Goal: Task Accomplishment & Management: Complete application form

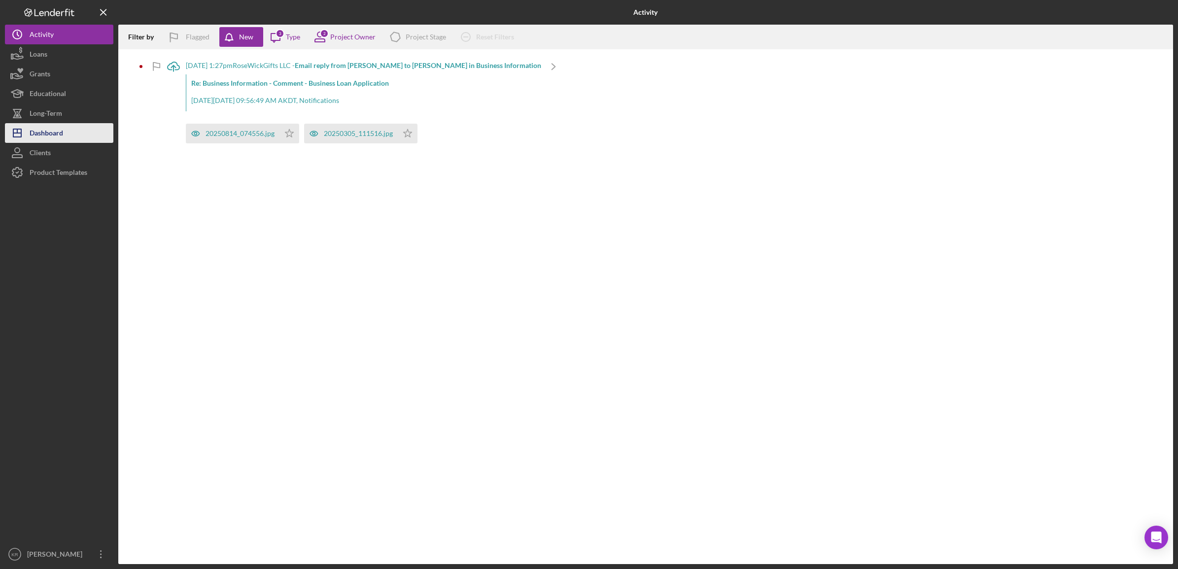
click at [33, 129] on div "Dashboard" at bounding box center [47, 134] width 34 height 22
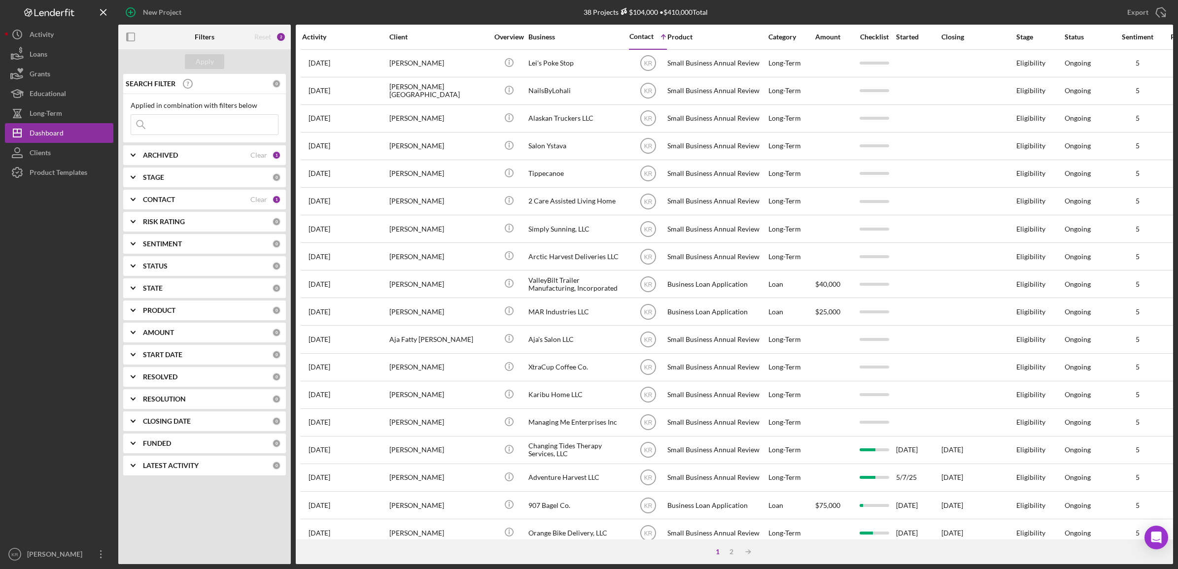
click at [149, 121] on icon at bounding box center [141, 125] width 20 height 20
click at [201, 130] on input at bounding box center [204, 125] width 147 height 20
click at [22, 349] on div at bounding box center [59, 363] width 108 height 362
click at [186, 235] on div "SENTIMENT 0" at bounding box center [212, 244] width 138 height 20
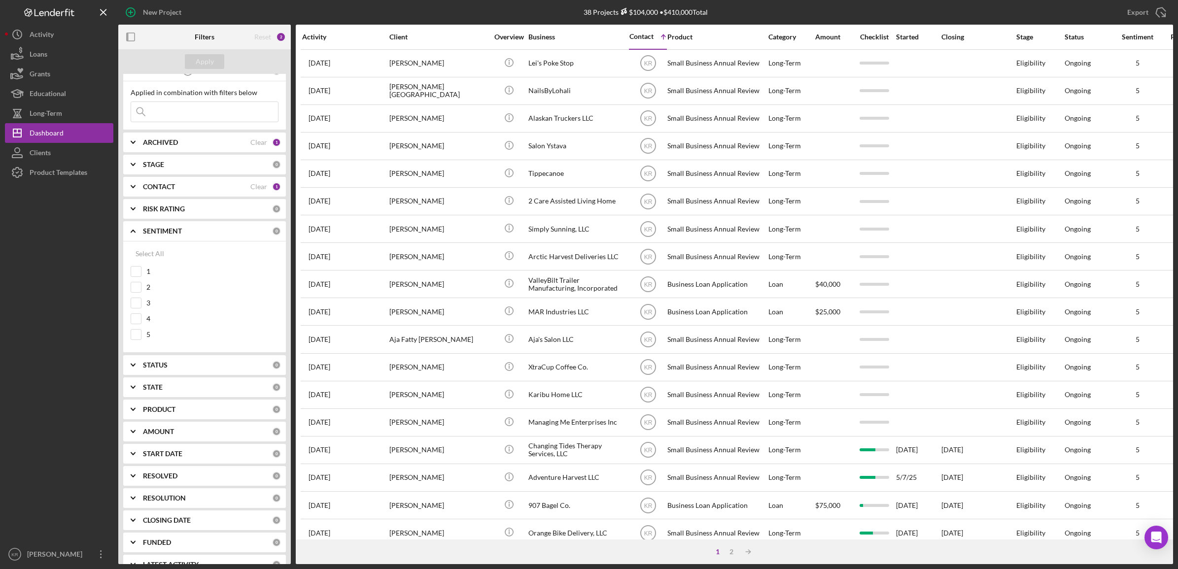
scroll to position [33, 0]
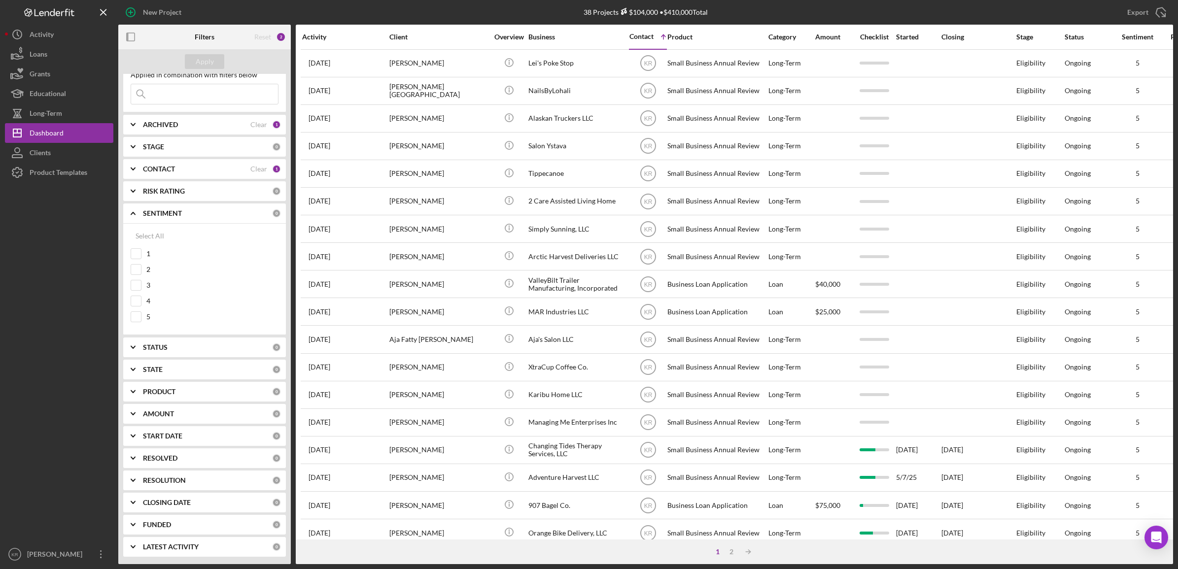
click at [189, 159] on div "CONTACT Clear 1" at bounding box center [212, 169] width 138 height 20
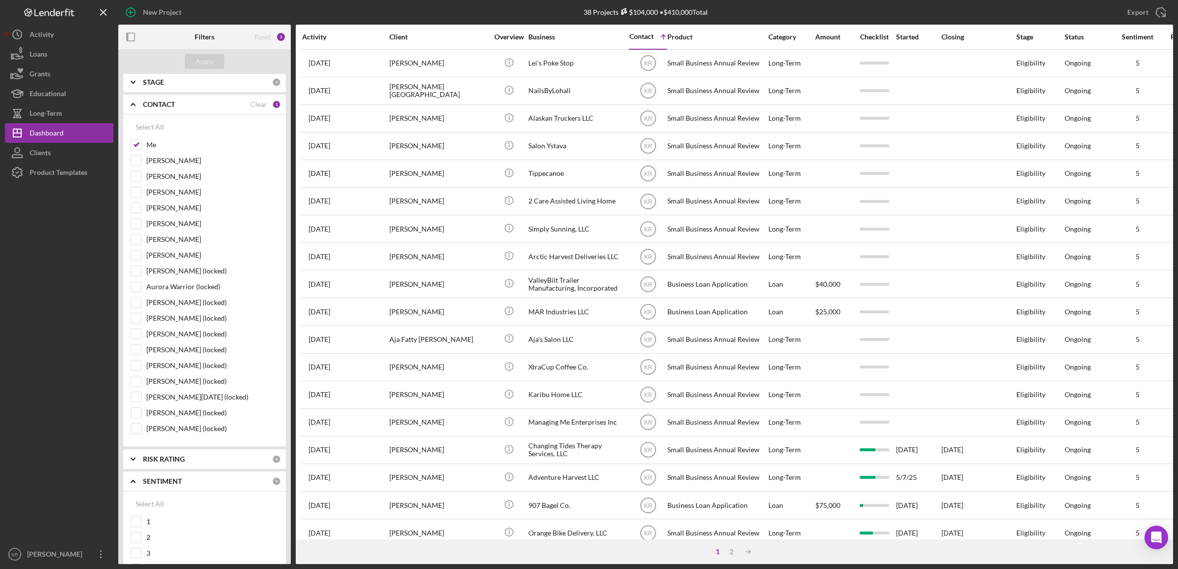
scroll to position [0, 0]
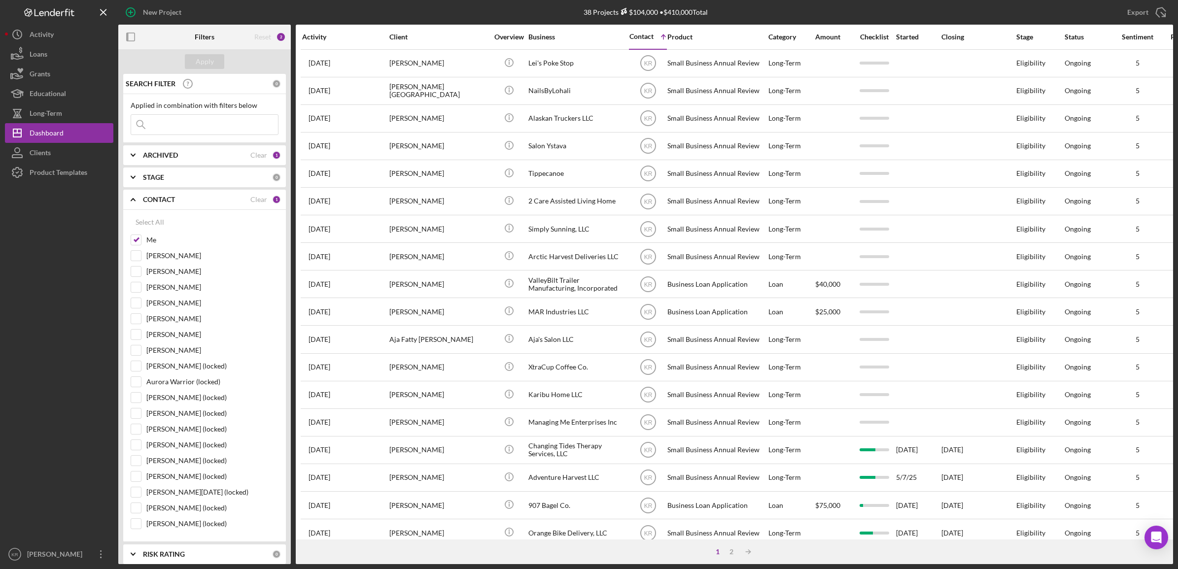
click at [133, 193] on icon "Icon/Expander" at bounding box center [133, 199] width 25 height 25
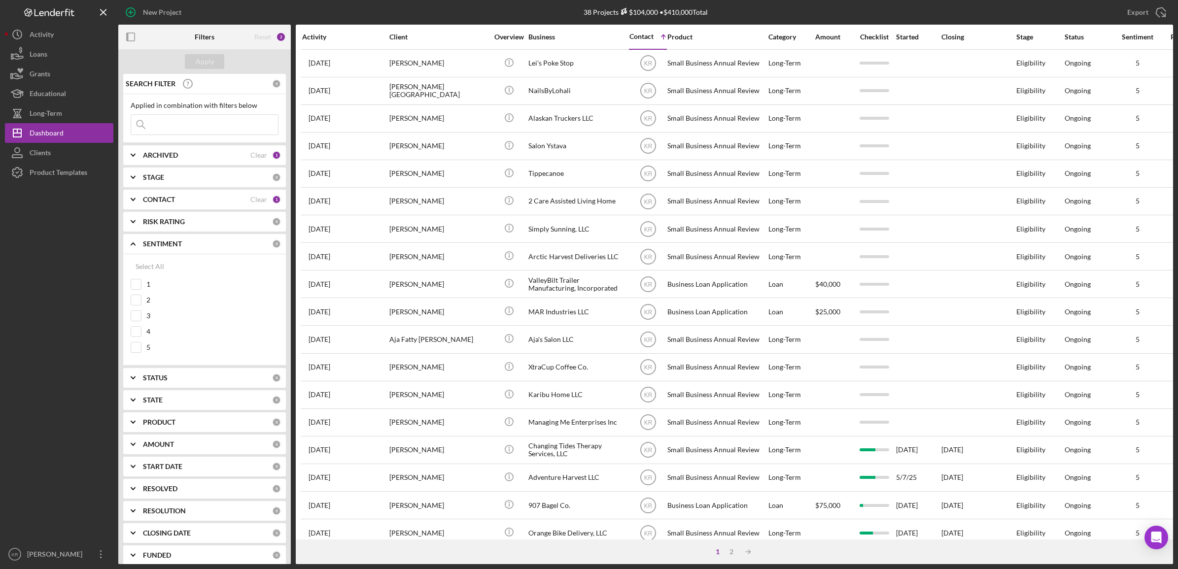
click at [130, 240] on icon "Icon/Expander" at bounding box center [133, 244] width 25 height 25
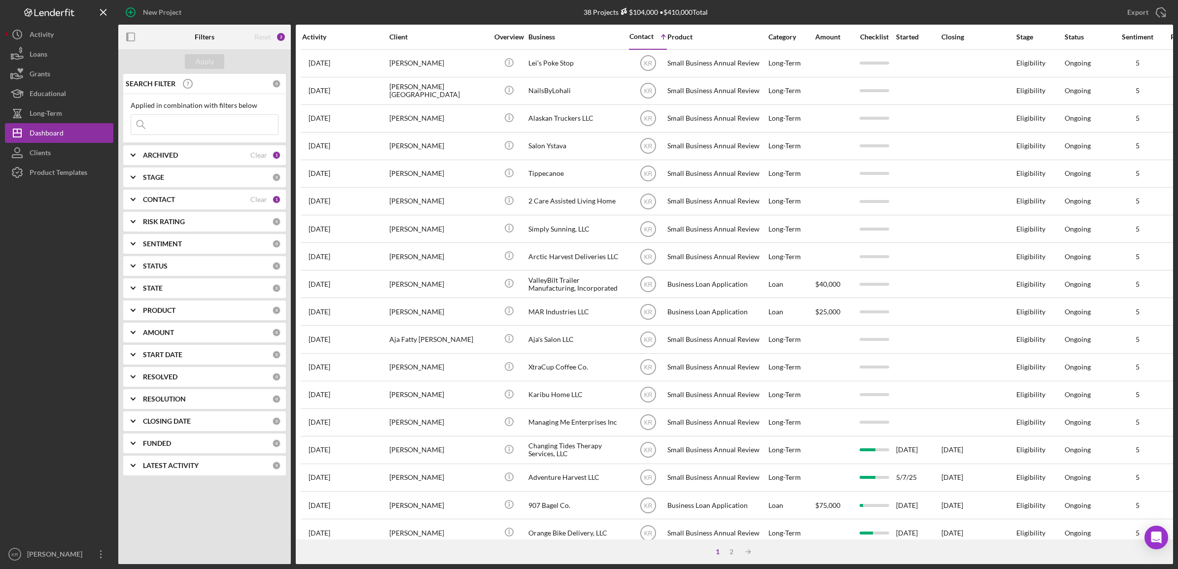
click at [188, 200] on div "CONTACT" at bounding box center [196, 200] width 107 height 8
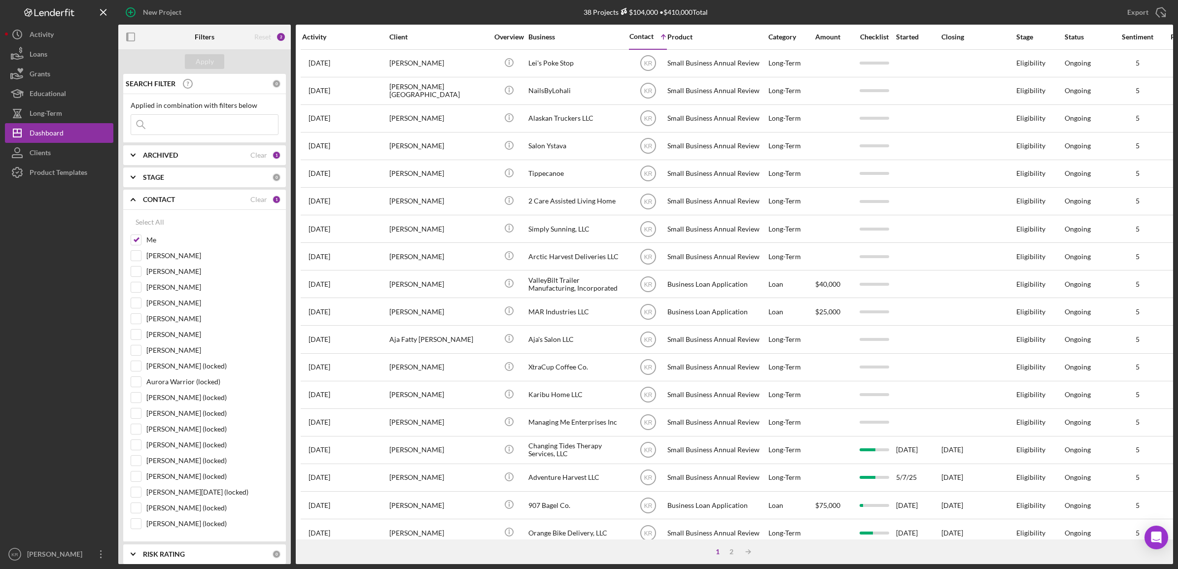
click at [136, 196] on icon "Icon/Expander" at bounding box center [133, 199] width 25 height 25
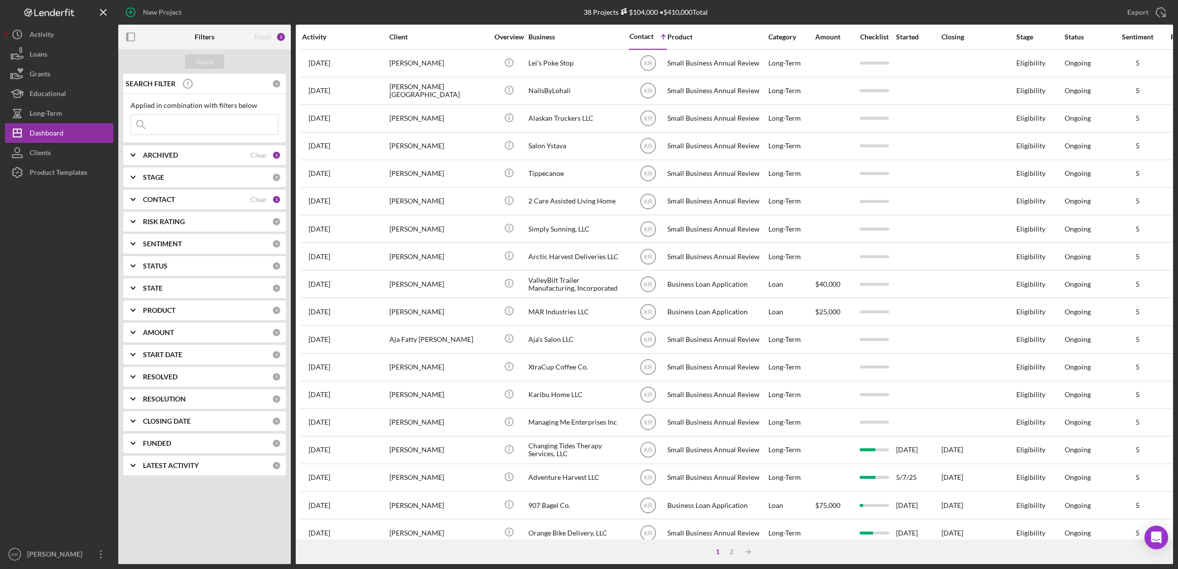
click at [196, 296] on div "STATE 0" at bounding box center [212, 288] width 138 height 20
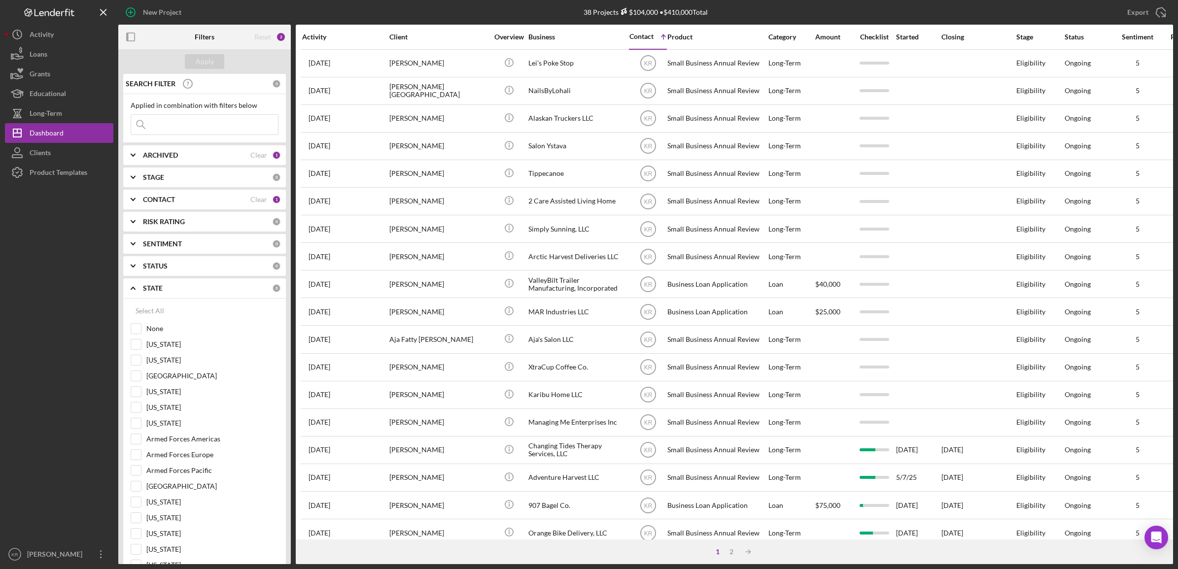
click at [173, 293] on div "STATE 0" at bounding box center [212, 288] width 138 height 20
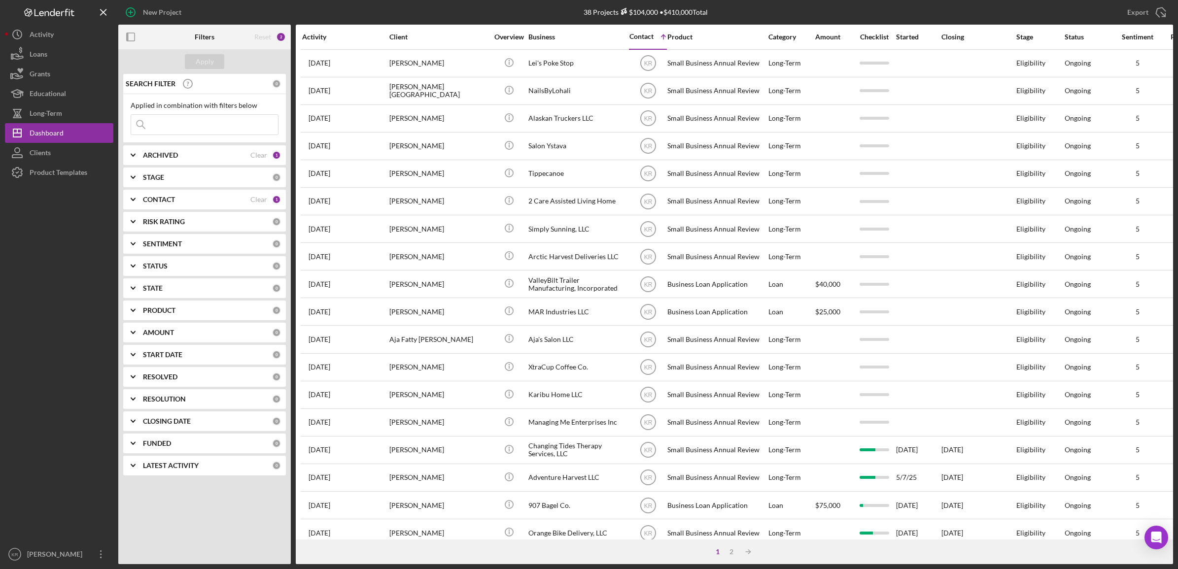
click at [181, 311] on div "PRODUCT" at bounding box center [207, 311] width 129 height 8
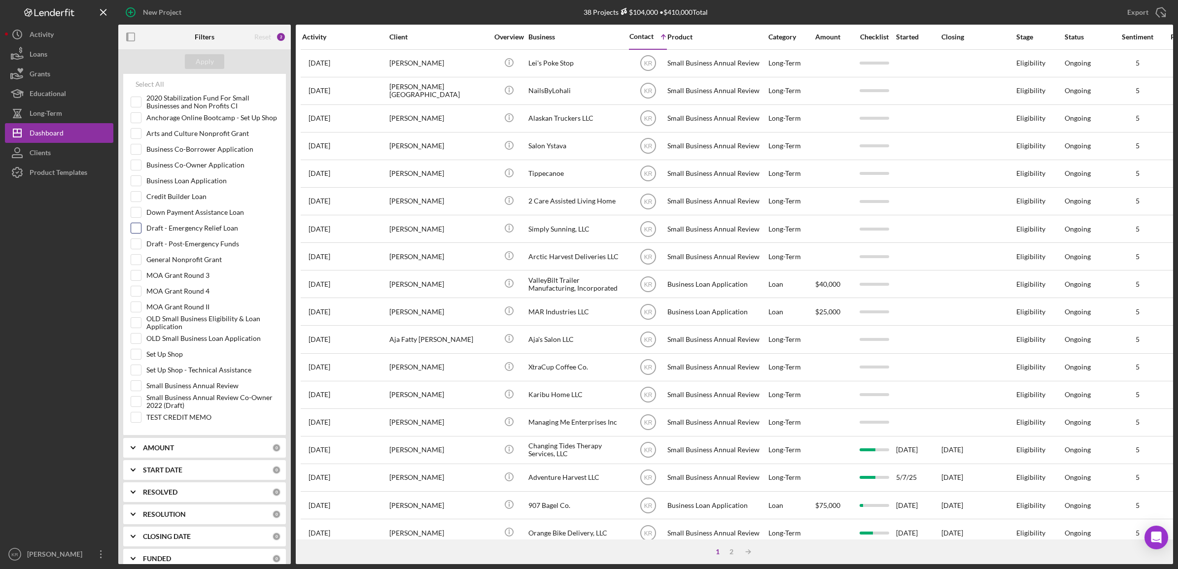
scroll to position [227, 0]
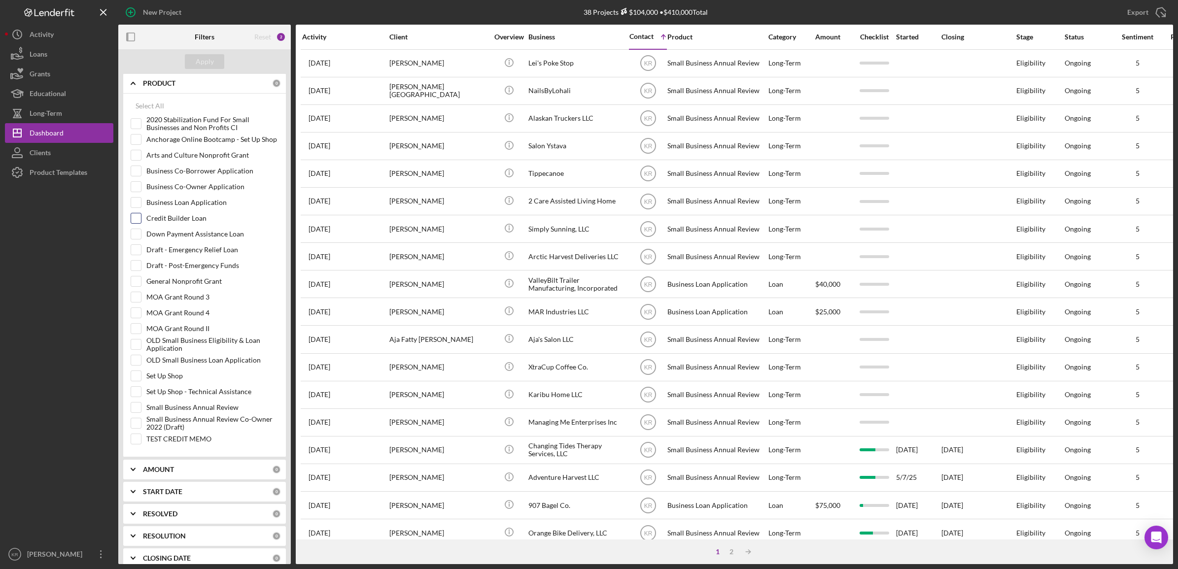
click at [190, 220] on label "Credit Builder Loan" at bounding box center [212, 218] width 132 height 10
click at [141, 220] on input "Credit Builder Loan" at bounding box center [136, 218] width 10 height 10
checkbox input "true"
click at [200, 64] on div "Apply" at bounding box center [205, 61] width 18 height 15
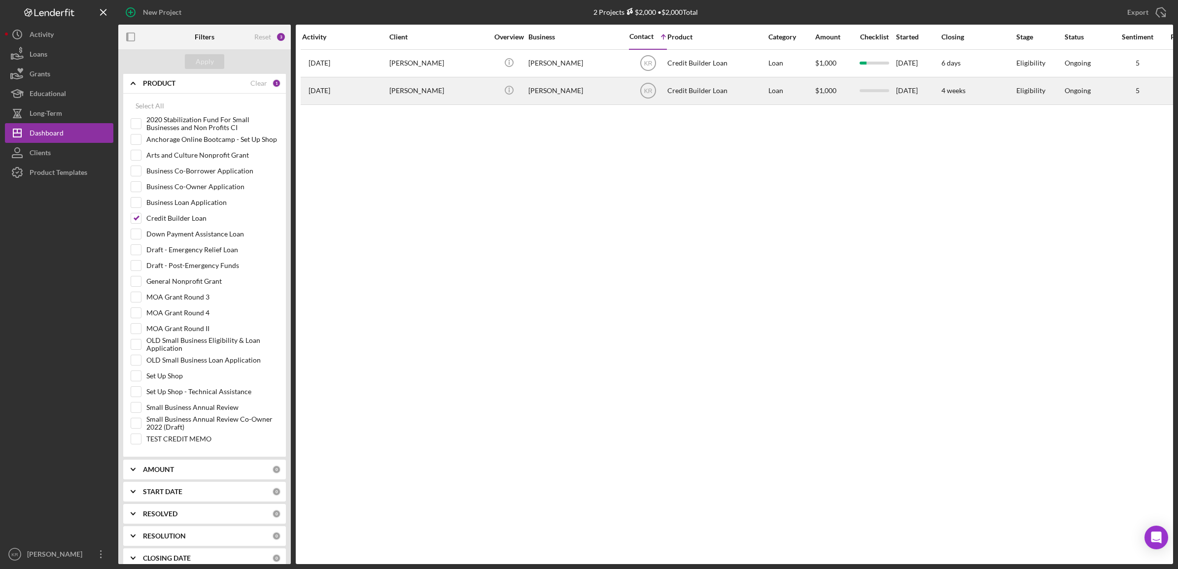
click at [440, 88] on div "[PERSON_NAME]" at bounding box center [438, 91] width 99 height 26
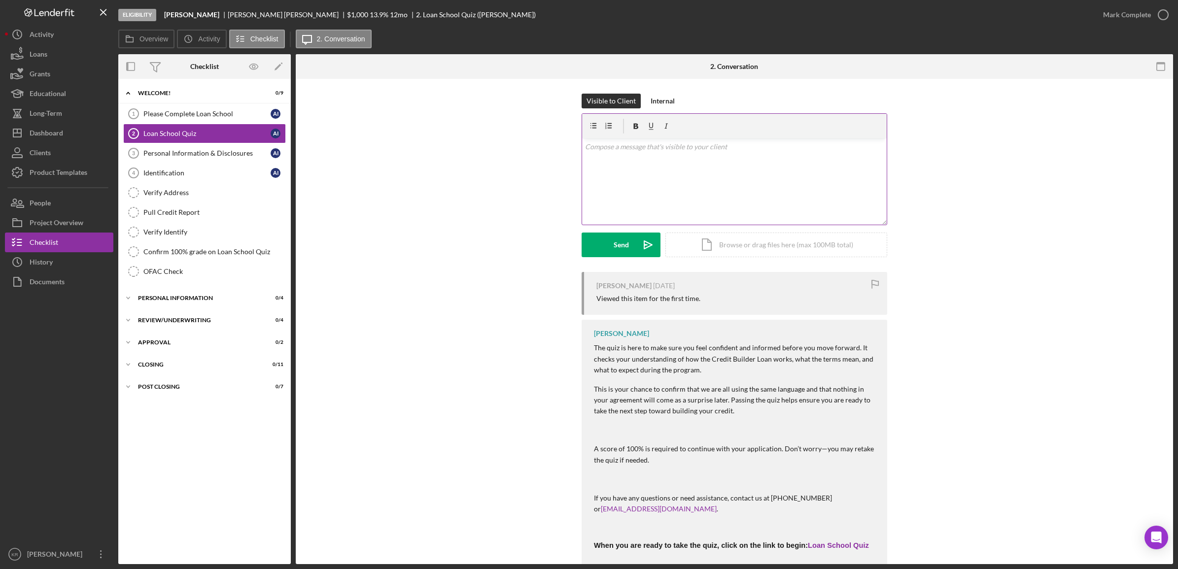
click at [601, 158] on div "v Color teal Color pink Remove color Add row above Add row below Add column bef…" at bounding box center [734, 181] width 305 height 86
click at [618, 253] on div "Send" at bounding box center [621, 245] width 15 height 25
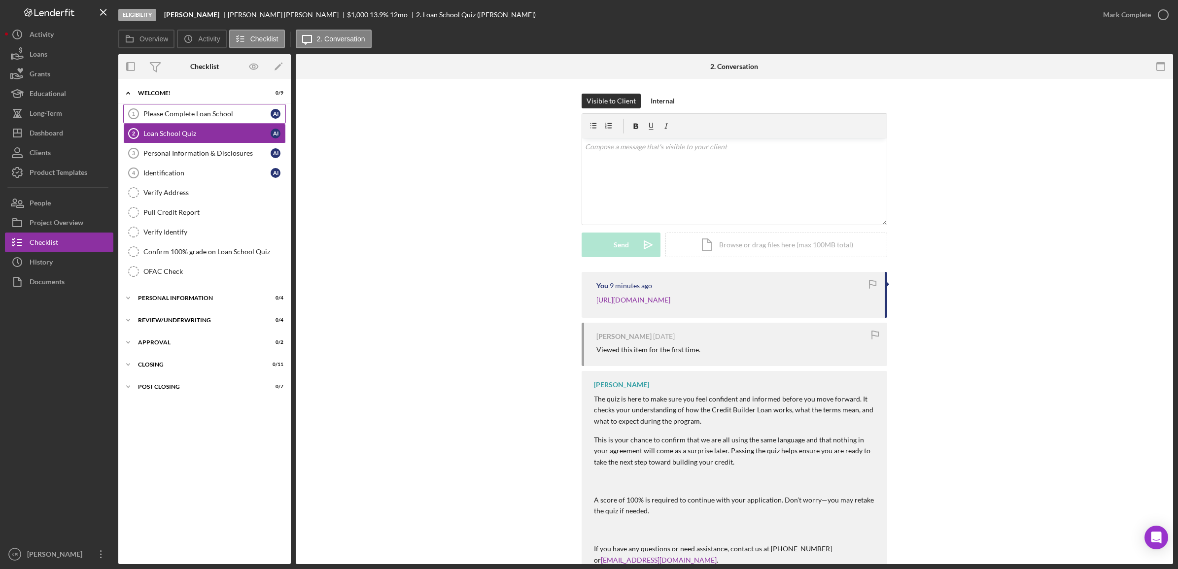
click at [187, 121] on link "Please Complete Loan School 1 Please Complete Loan School A I" at bounding box center [204, 114] width 163 height 20
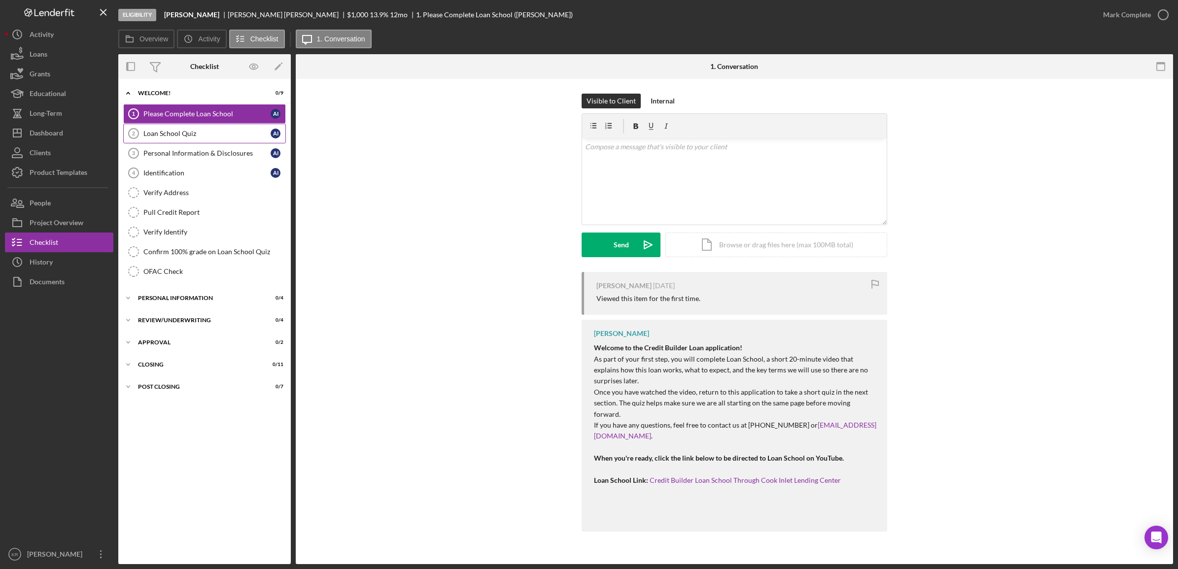
click at [188, 126] on link "Loan School Quiz 2 Loan School Quiz A I" at bounding box center [204, 134] width 163 height 20
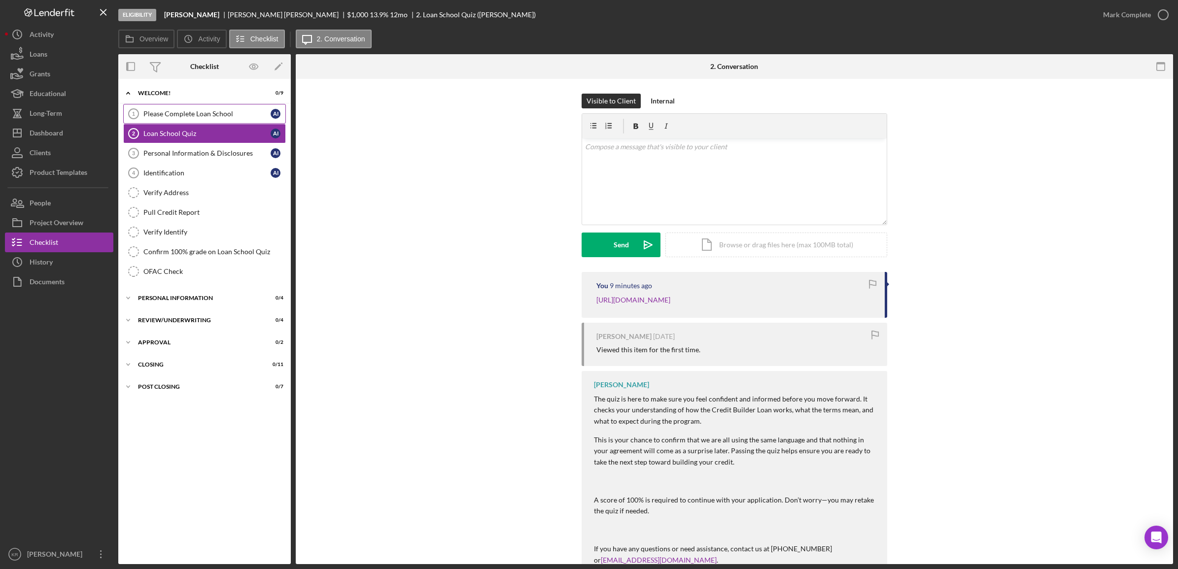
click at [191, 118] on link "Please Complete Loan School 1 Please Complete Loan School A I" at bounding box center [204, 114] width 163 height 20
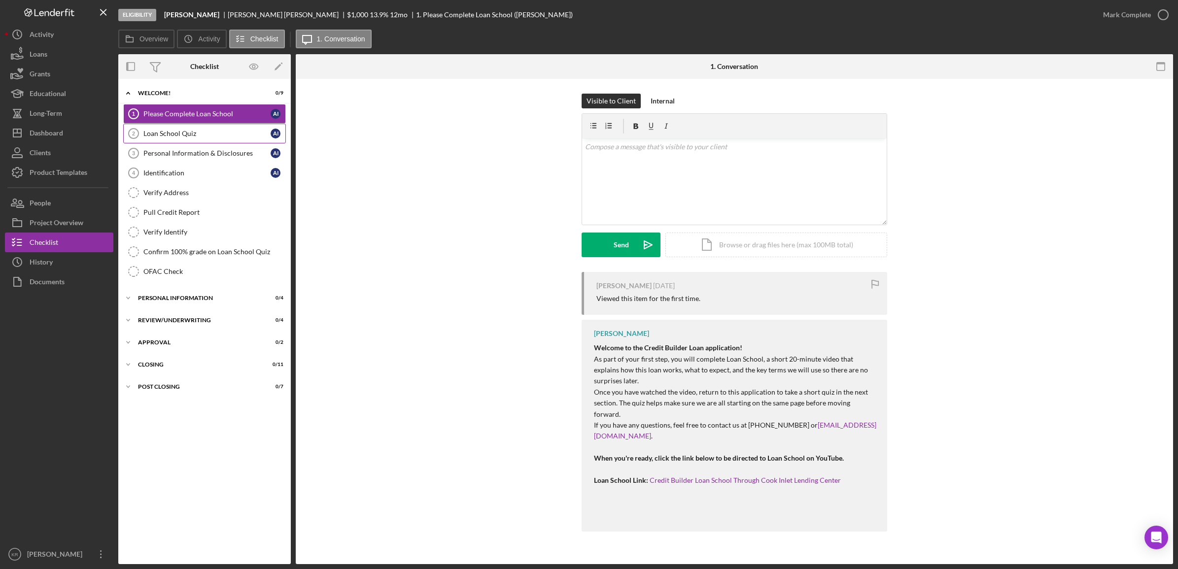
click at [188, 141] on link "Loan School Quiz 2 Loan School Quiz A I" at bounding box center [204, 134] width 163 height 20
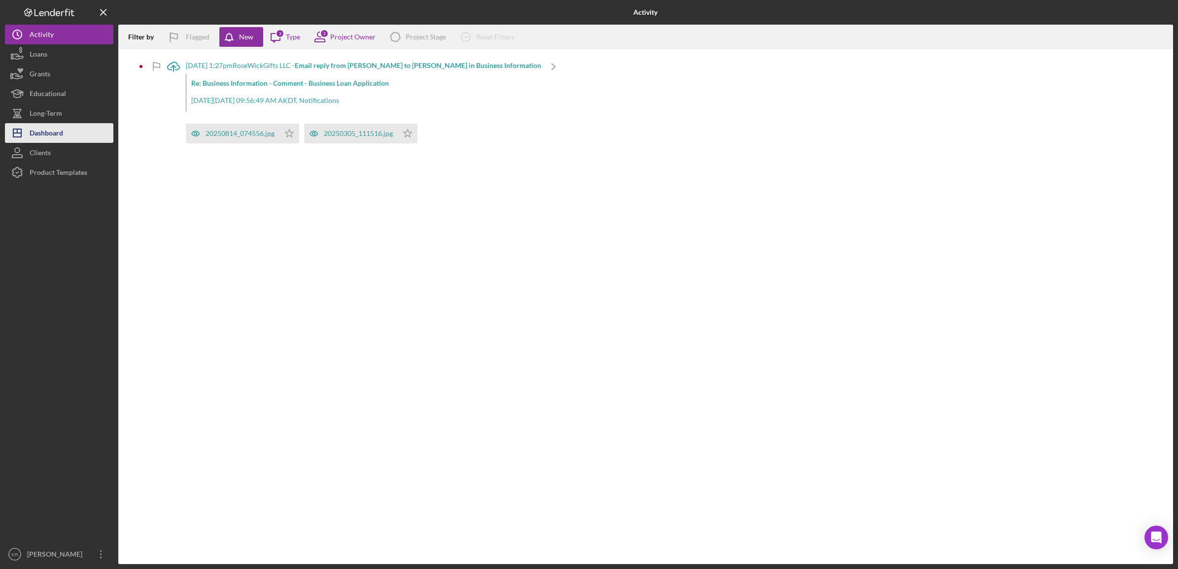
click at [47, 128] on div "Dashboard" at bounding box center [47, 134] width 34 height 22
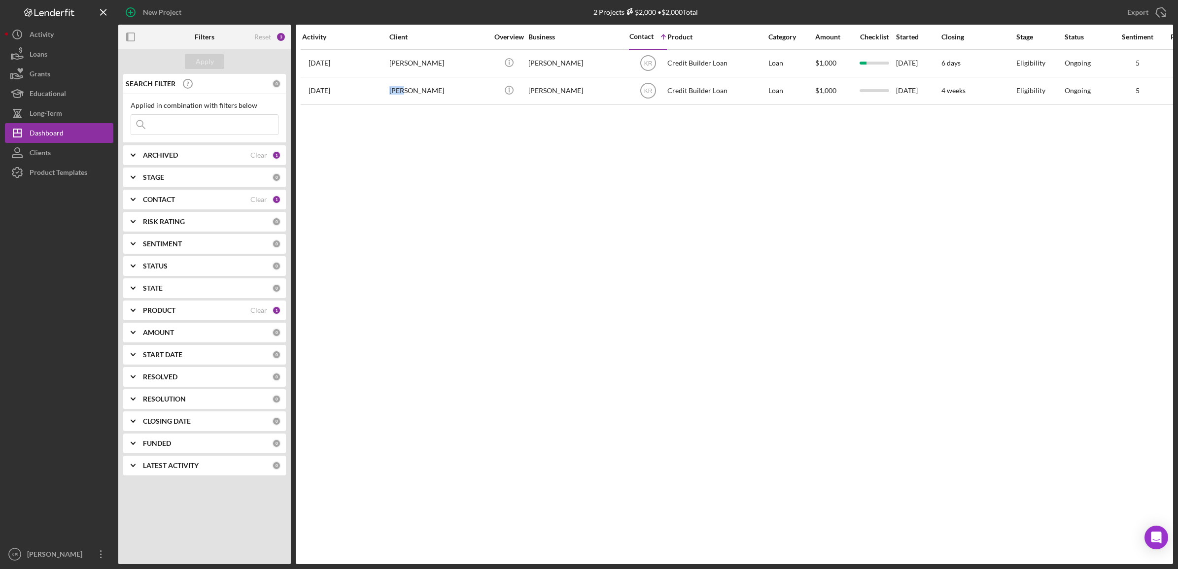
click at [395, 85] on div "[PERSON_NAME]" at bounding box center [438, 91] width 99 height 26
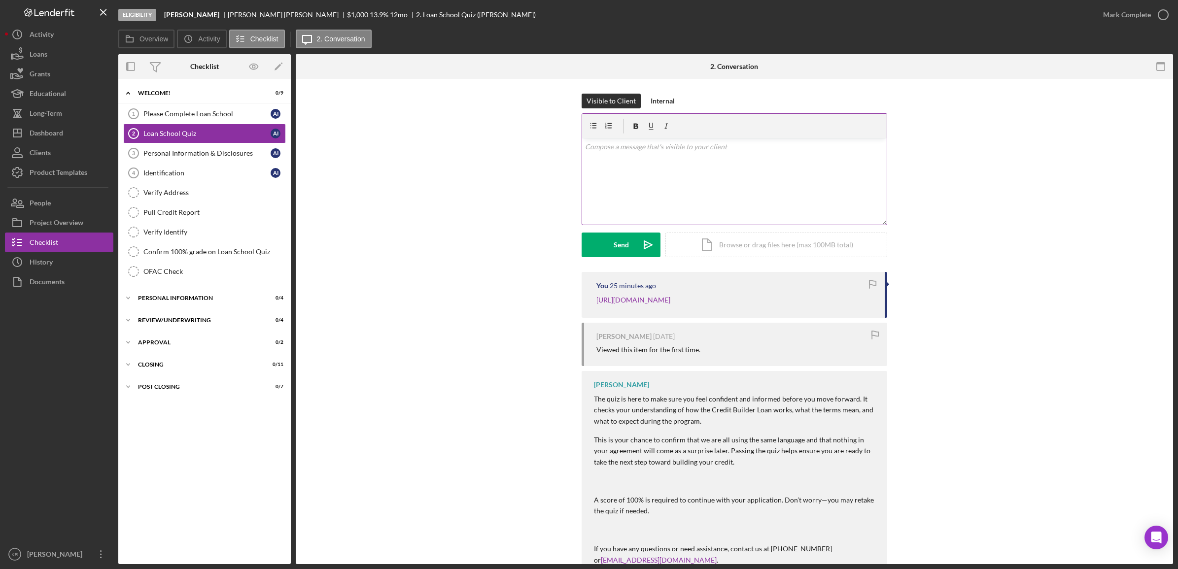
click at [665, 183] on div "v Color teal Color pink Remove color Add row above Add row below Add column bef…" at bounding box center [734, 181] width 305 height 86
click at [602, 244] on button "Send Icon/icon-invite-send" at bounding box center [621, 245] width 79 height 25
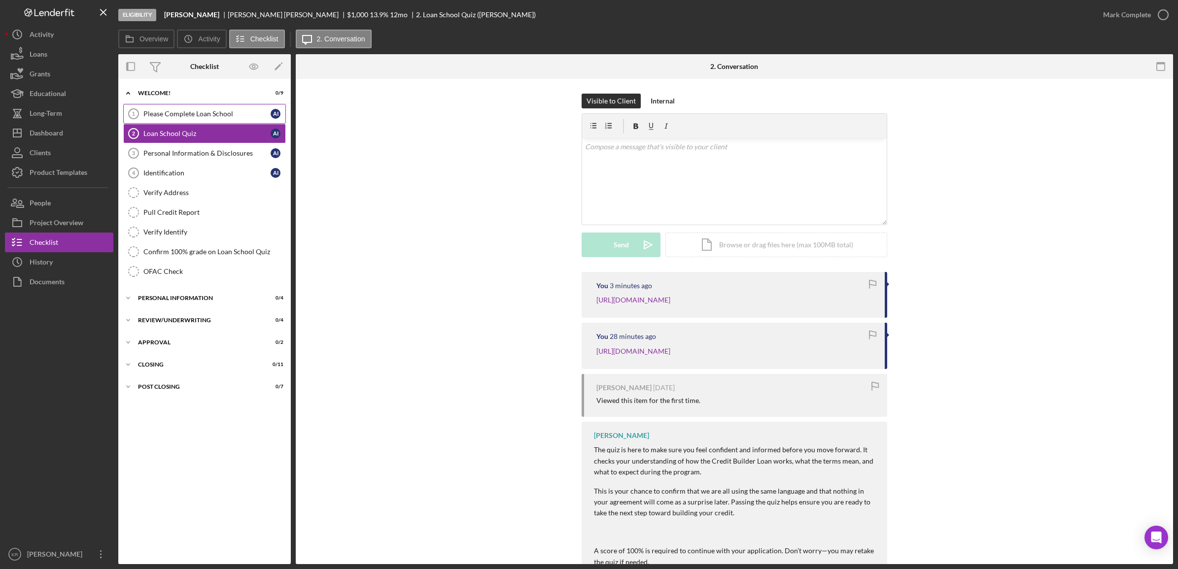
drag, startPoint x: 155, startPoint y: 117, endPoint x: 166, endPoint y: 120, distance: 11.2
click at [156, 117] on div "Please Complete Loan School" at bounding box center [206, 114] width 127 height 8
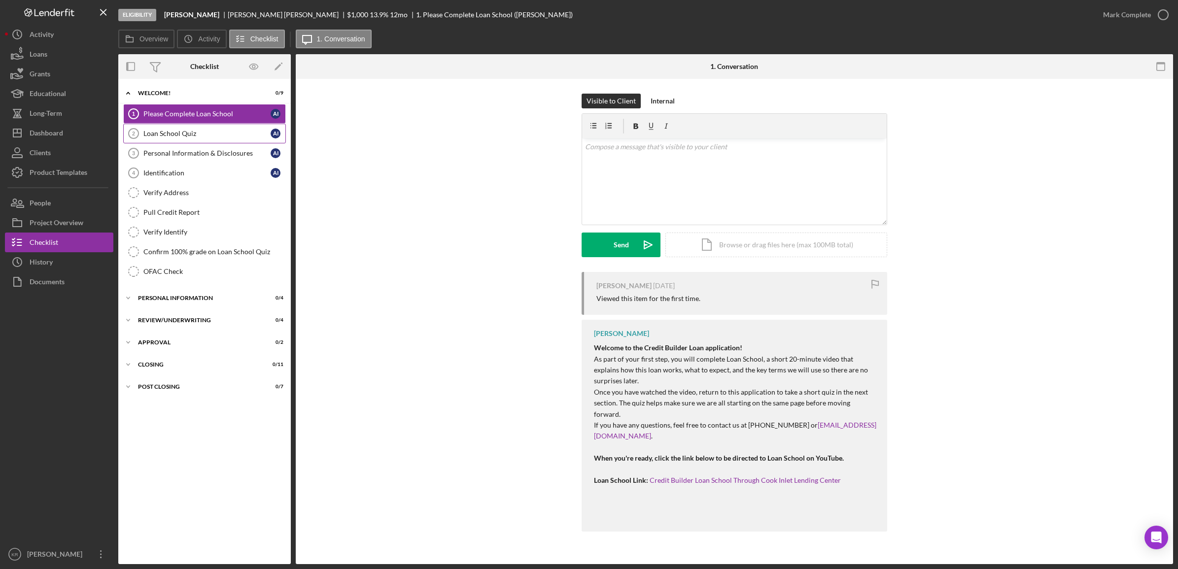
click at [177, 135] on div "Loan School Quiz" at bounding box center [206, 134] width 127 height 8
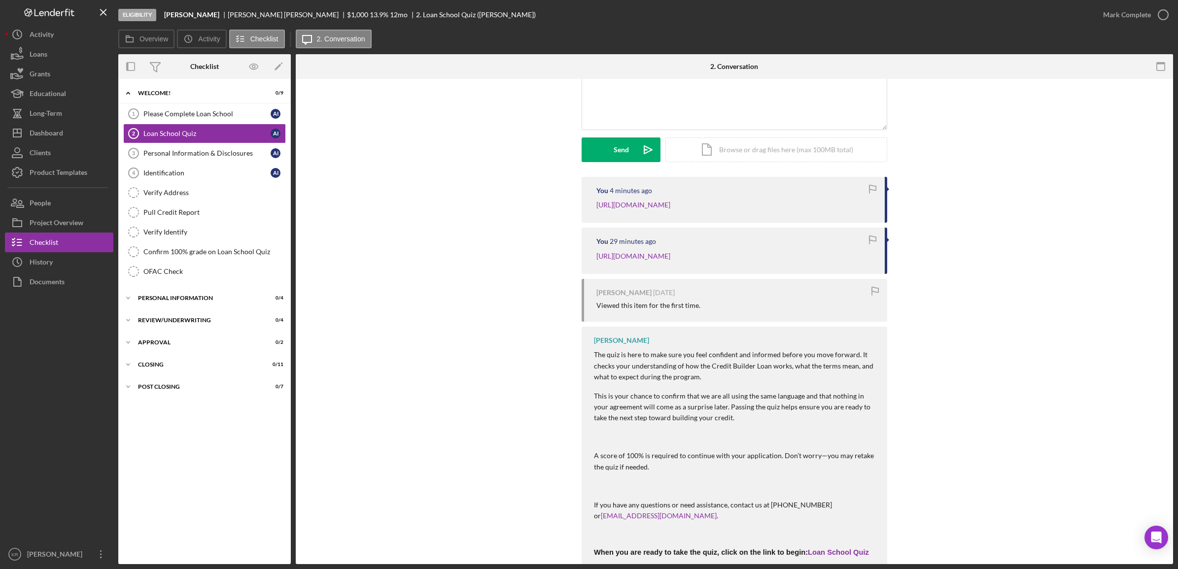
scroll to position [207, 0]
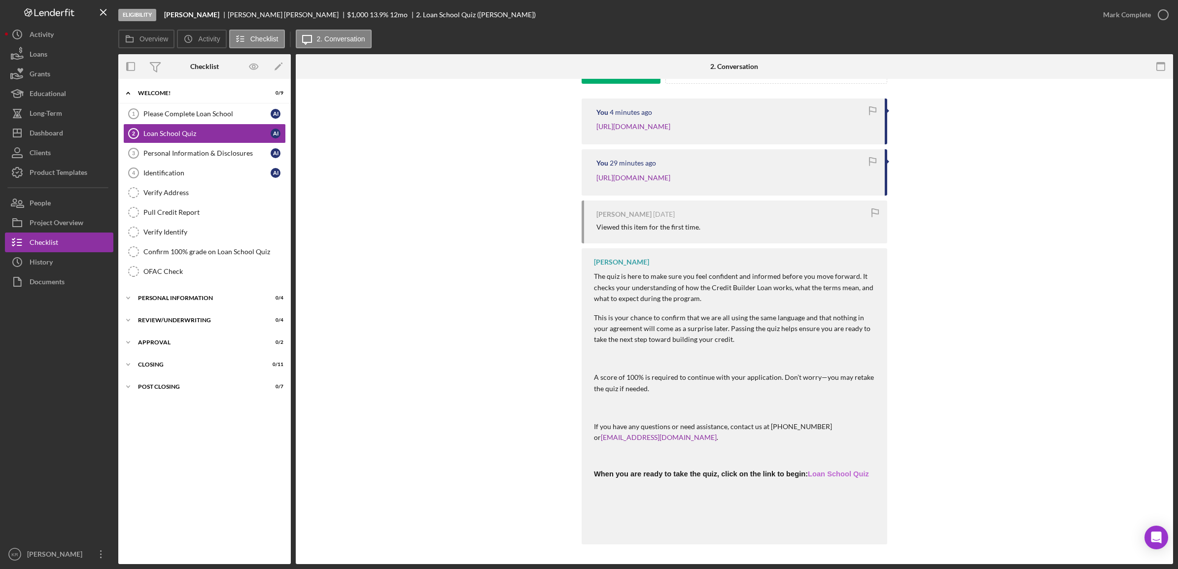
click at [824, 476] on link "Loan School Quiz" at bounding box center [838, 474] width 61 height 8
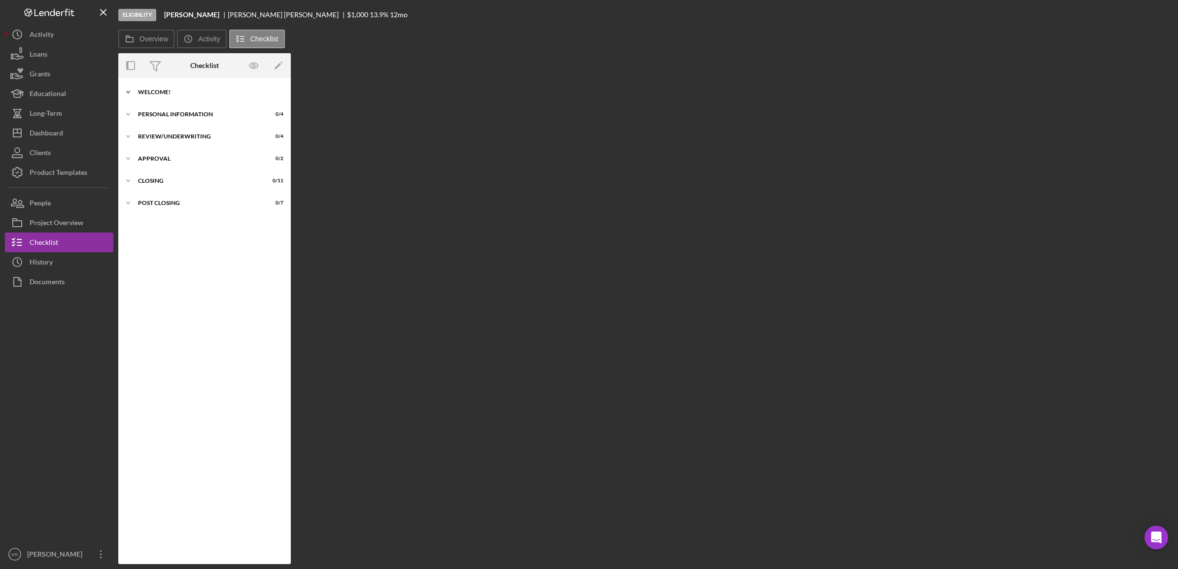
click at [209, 97] on div "Icon/Expander Welcome! 0 / 9" at bounding box center [204, 92] width 173 height 20
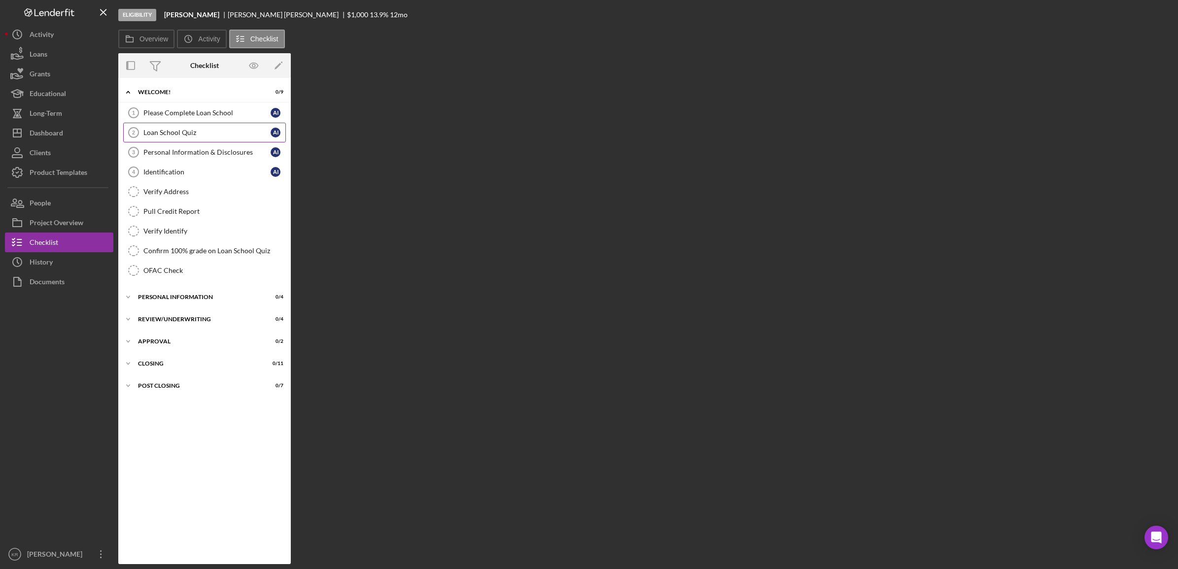
click at [212, 127] on link "Loan School Quiz 2 Loan School Quiz A I" at bounding box center [204, 133] width 163 height 20
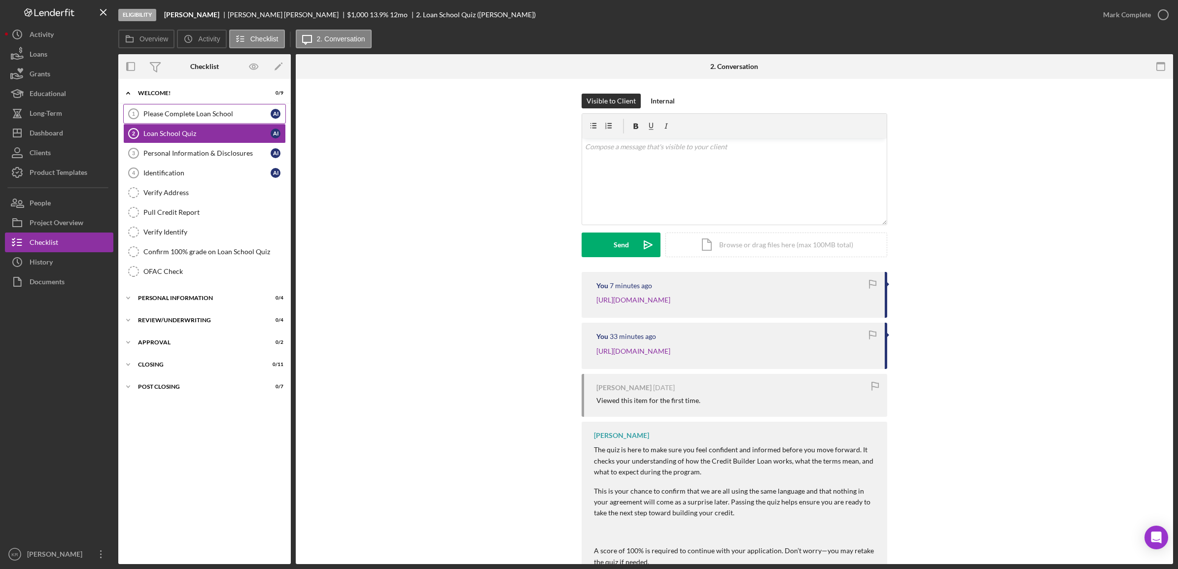
click at [193, 116] on div "Please Complete Loan School" at bounding box center [206, 114] width 127 height 8
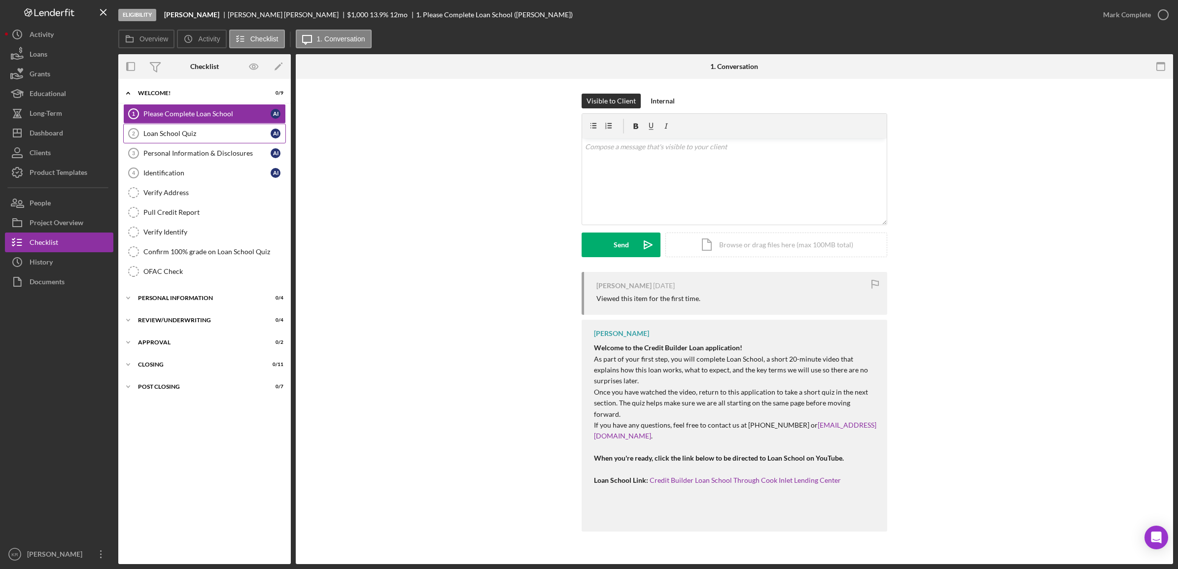
click at [233, 132] on div "Loan School Quiz" at bounding box center [206, 134] width 127 height 8
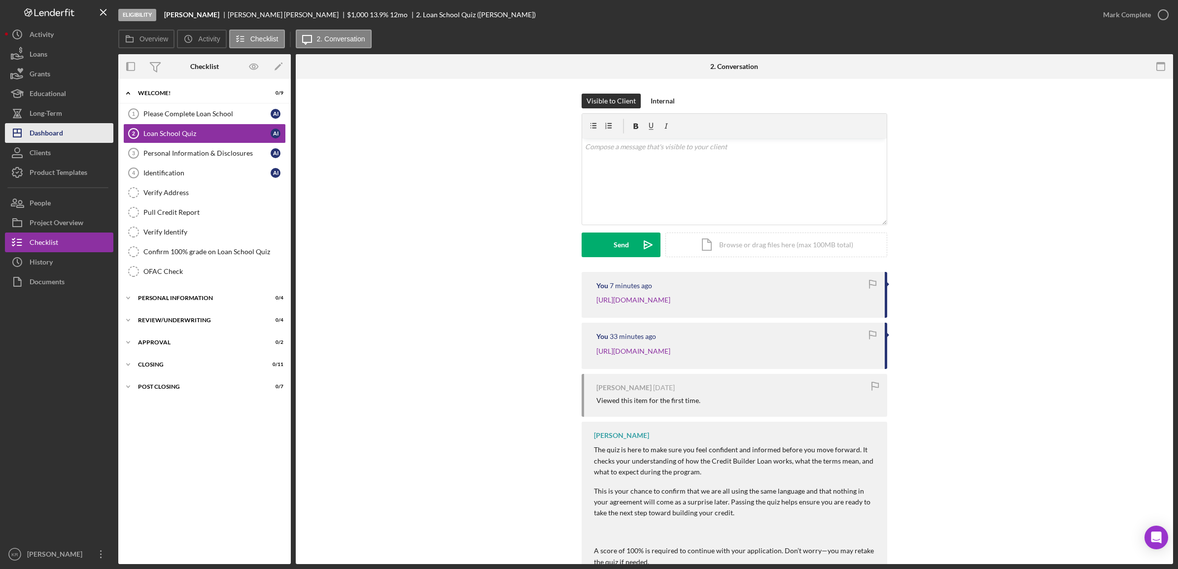
click at [50, 140] on div "Dashboard" at bounding box center [47, 134] width 34 height 22
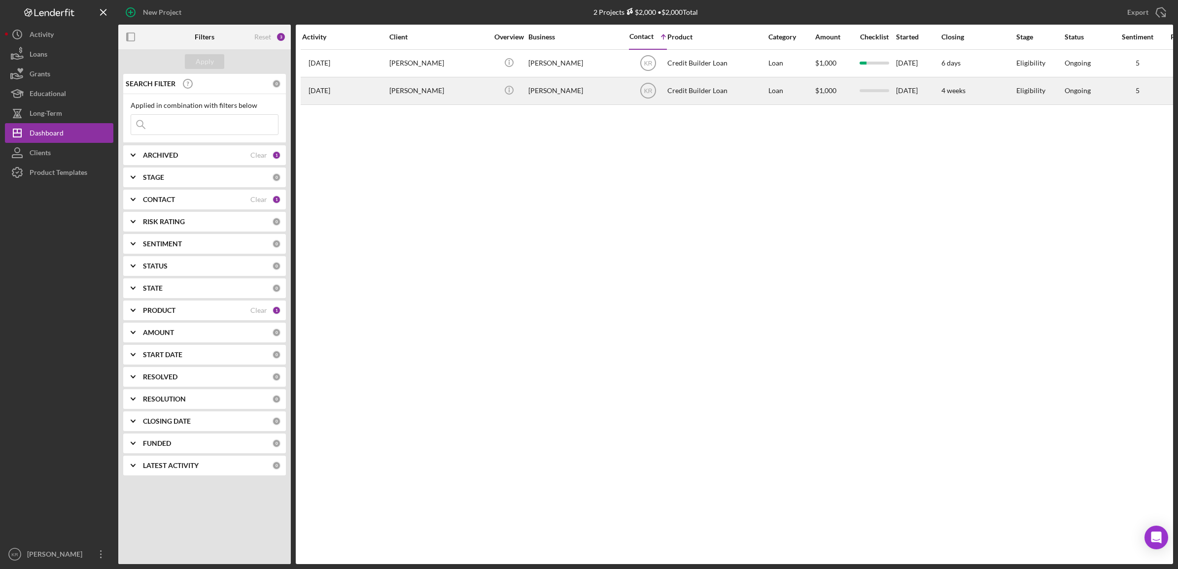
click at [412, 85] on div "[PERSON_NAME]" at bounding box center [438, 91] width 99 height 26
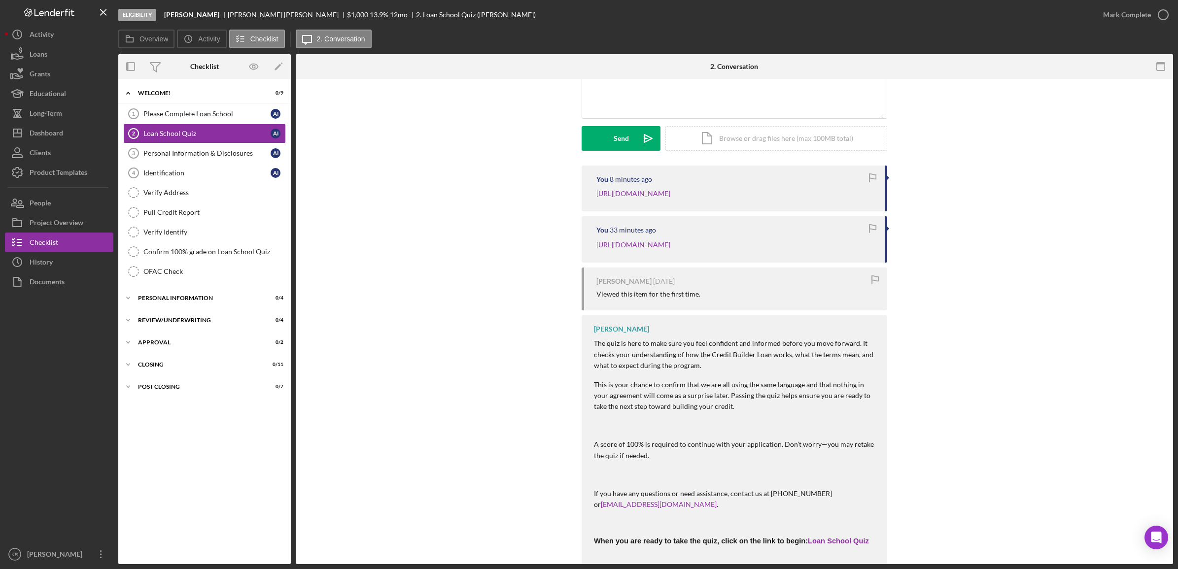
scroll to position [207, 0]
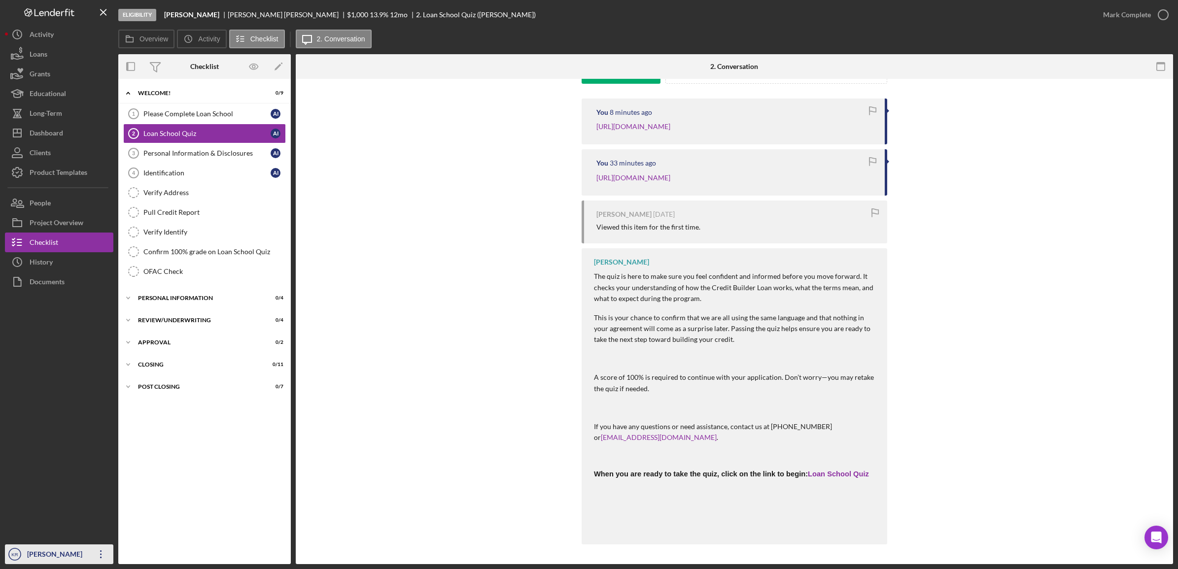
click at [85, 545] on div "[PERSON_NAME]" at bounding box center [57, 556] width 64 height 22
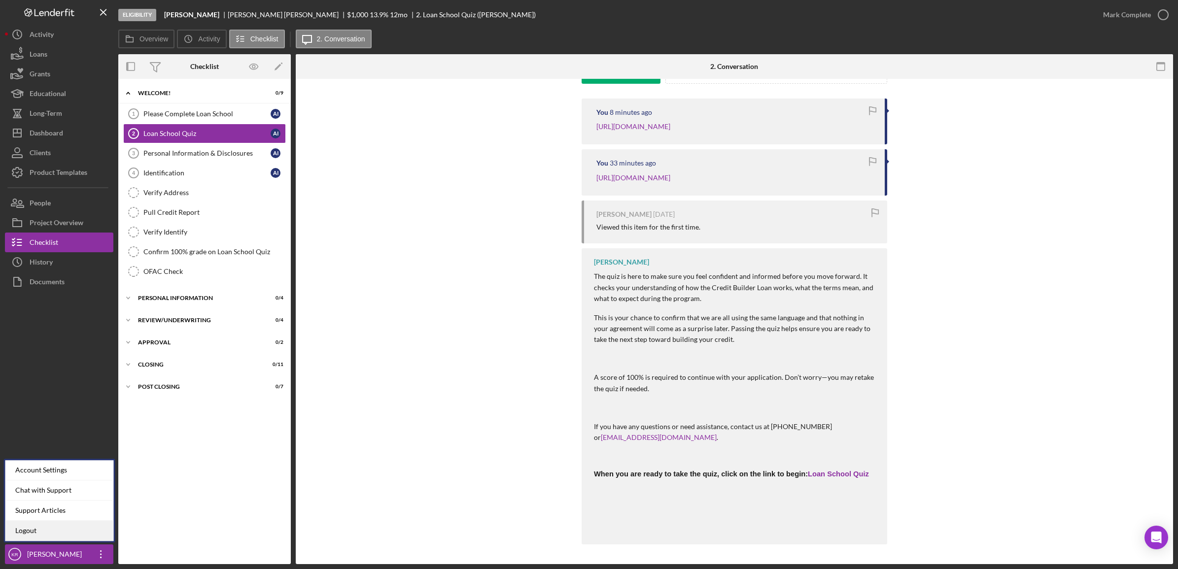
click at [49, 534] on link "Logout" at bounding box center [59, 531] width 108 height 20
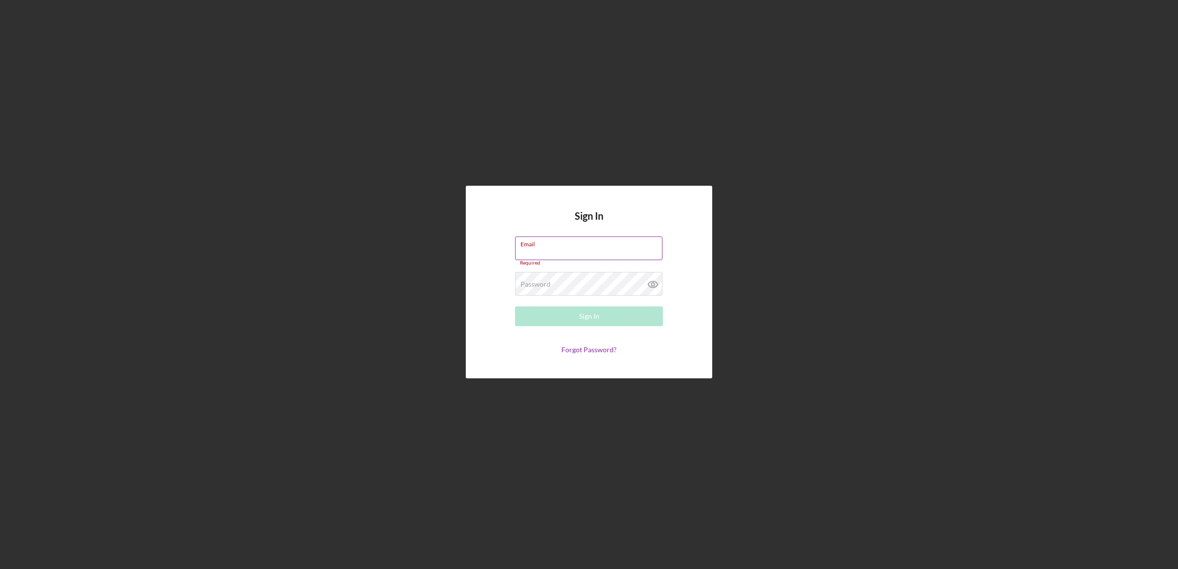
click at [567, 249] on div "Email Required" at bounding box center [589, 252] width 148 height 30
click at [574, 244] on div "Email Required" at bounding box center [589, 252] width 148 height 30
click at [595, 237] on div "Email Required" at bounding box center [589, 252] width 148 height 30
type input "[EMAIL_ADDRESS][DOMAIN_NAME]"
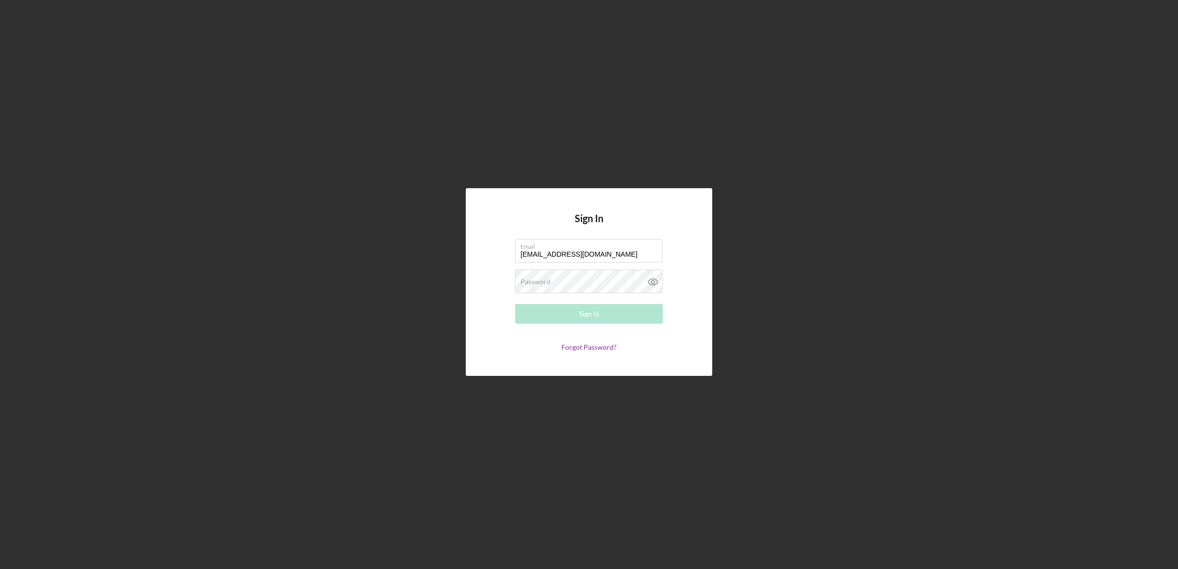
click at [563, 301] on form "Email kruiz@cookinletlending.com Password Required Sign In Forgot Password?" at bounding box center [588, 295] width 197 height 112
click at [515, 304] on button "Sign In" at bounding box center [589, 314] width 148 height 20
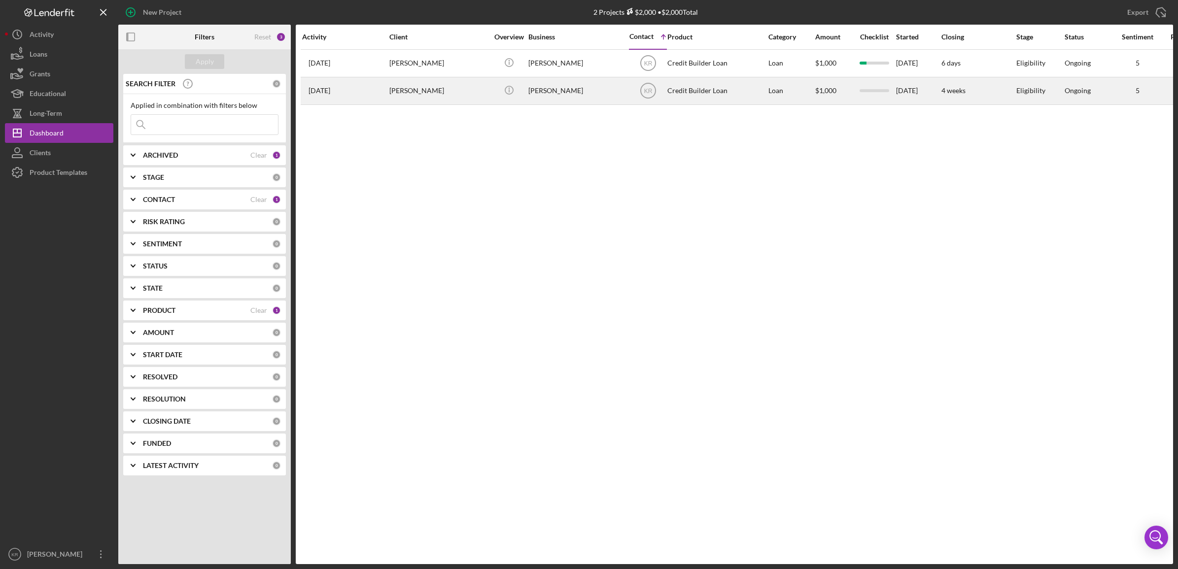
click at [414, 87] on div "[PERSON_NAME]" at bounding box center [438, 91] width 99 height 26
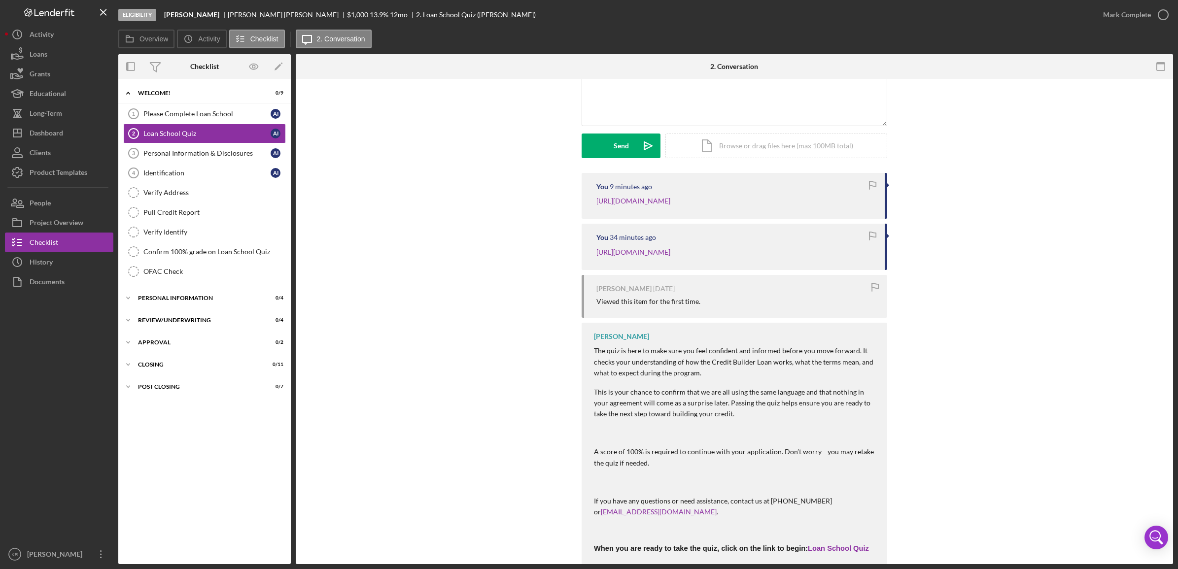
scroll to position [207, 0]
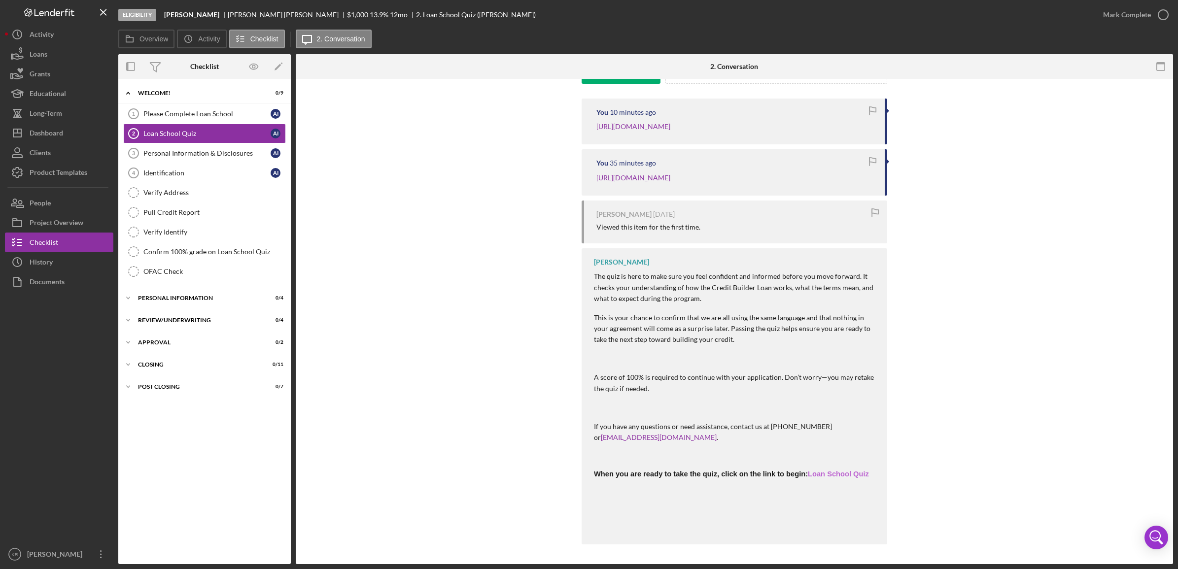
drag, startPoint x: 837, startPoint y: 464, endPoint x: 836, endPoint y: 474, distance: 9.4
click at [60, 566] on div "Eligibility Ana Infante Ana Infante $1,000 $1,000 13.9 % 12 mo 2. Loan School Q…" at bounding box center [589, 284] width 1178 height 569
click at [63, 559] on div "[PERSON_NAME]" at bounding box center [57, 556] width 64 height 22
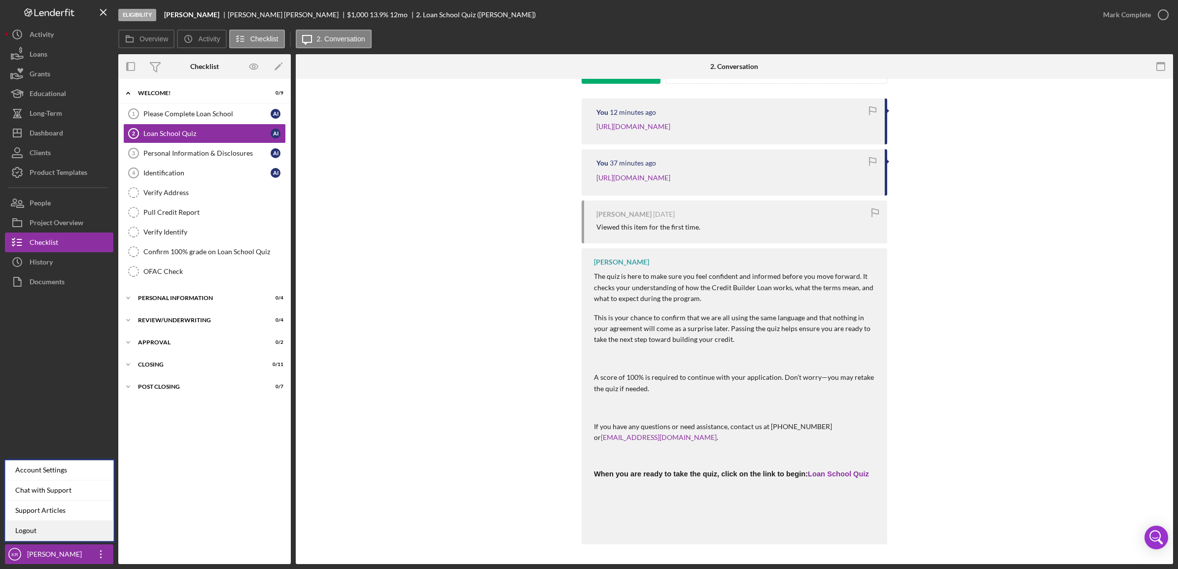
click at [62, 523] on link "Logout" at bounding box center [59, 531] width 108 height 20
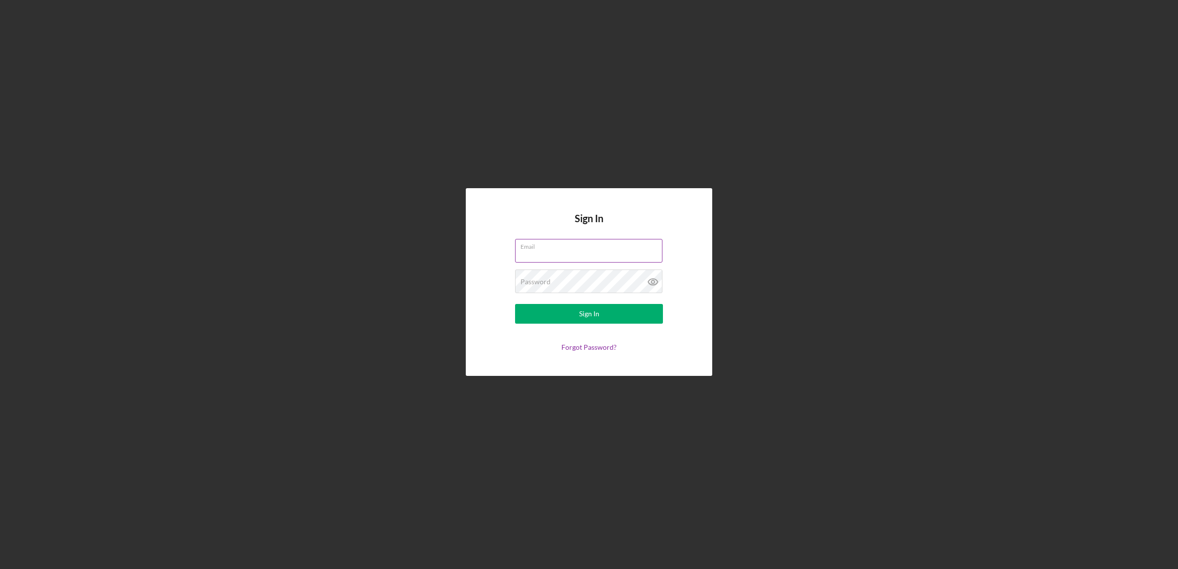
drag, startPoint x: 580, startPoint y: 262, endPoint x: 583, endPoint y: 252, distance: 10.4
click at [580, 262] on input "Email" at bounding box center [588, 251] width 147 height 24
click at [583, 252] on input "Email" at bounding box center [588, 251] width 147 height 24
type input "[EMAIL_ADDRESS][DOMAIN_NAME]"
click at [515, 304] on button "Sign In" at bounding box center [589, 314] width 148 height 20
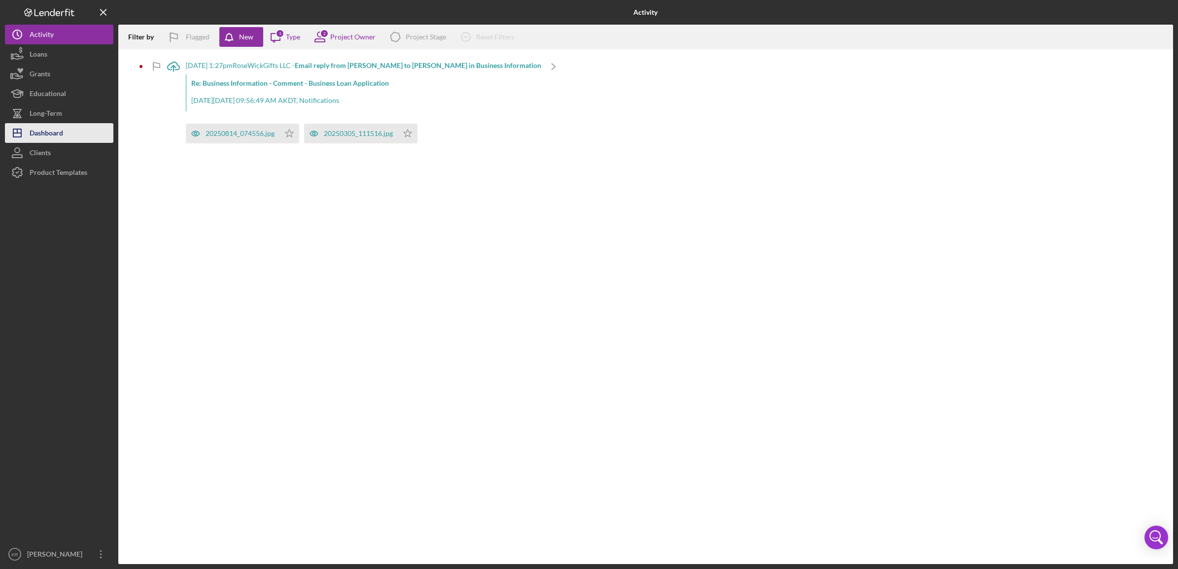
click at [85, 136] on button "Icon/Dashboard Dashboard" at bounding box center [59, 133] width 108 height 20
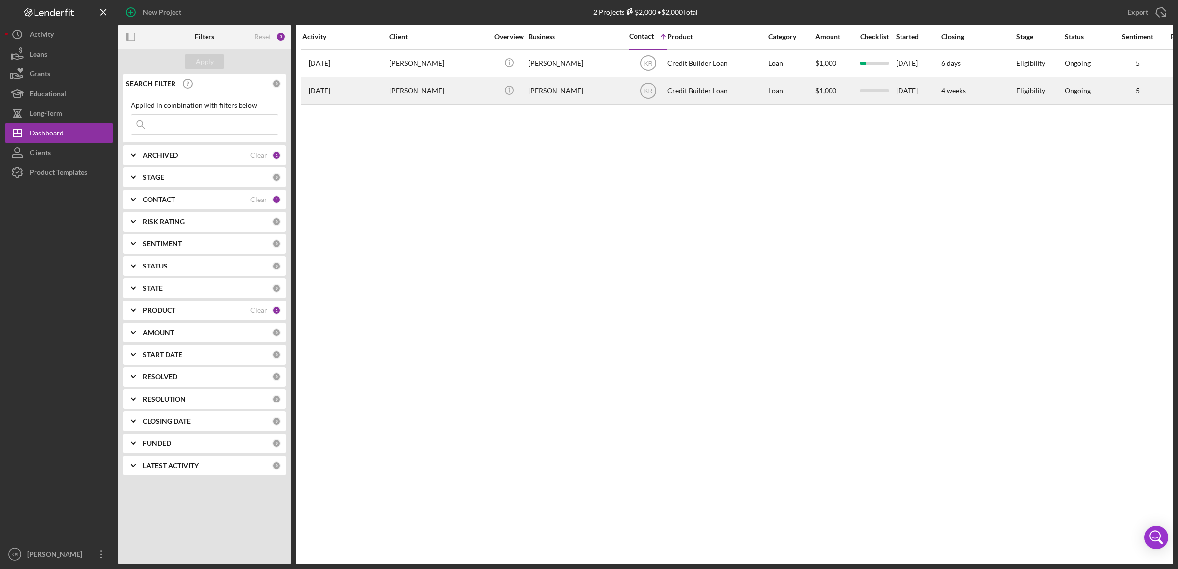
click at [467, 103] on div "[PERSON_NAME]" at bounding box center [438, 91] width 99 height 26
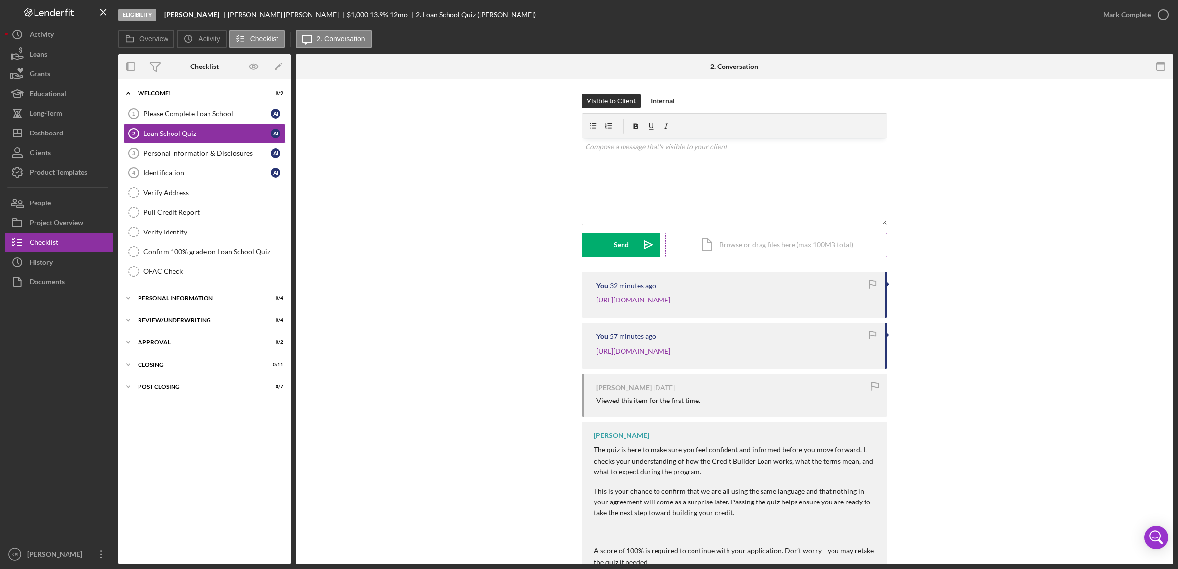
click at [738, 240] on div "Icon/Document Browse or drag files here (max 100MB total) Tap to choose files o…" at bounding box center [776, 245] width 222 height 25
click at [673, 152] on p at bounding box center [734, 146] width 299 height 11
click at [668, 104] on div "Internal" at bounding box center [663, 101] width 24 height 15
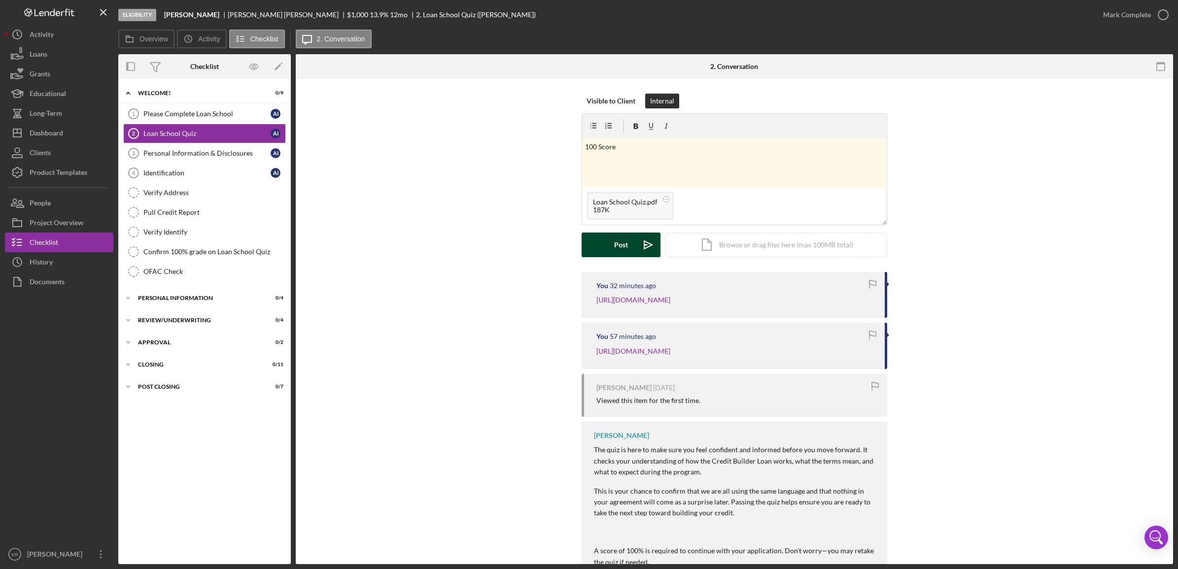
click at [624, 240] on div "Post" at bounding box center [621, 245] width 14 height 25
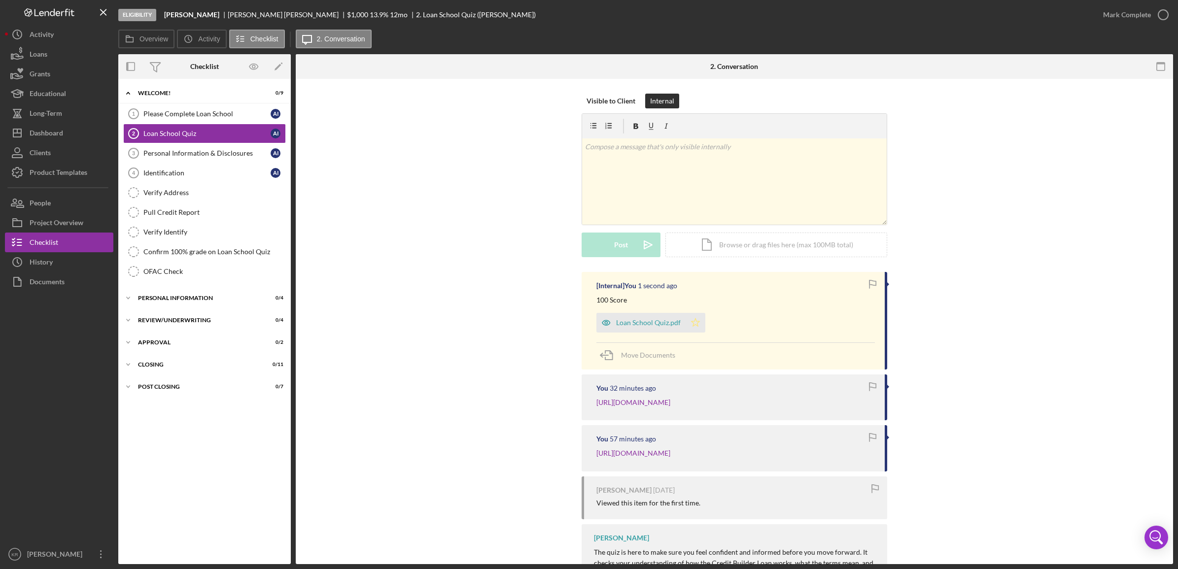
click at [691, 324] on polygon "button" at bounding box center [695, 323] width 8 height 8
click at [1117, 20] on div "Mark Complete" at bounding box center [1127, 15] width 48 height 20
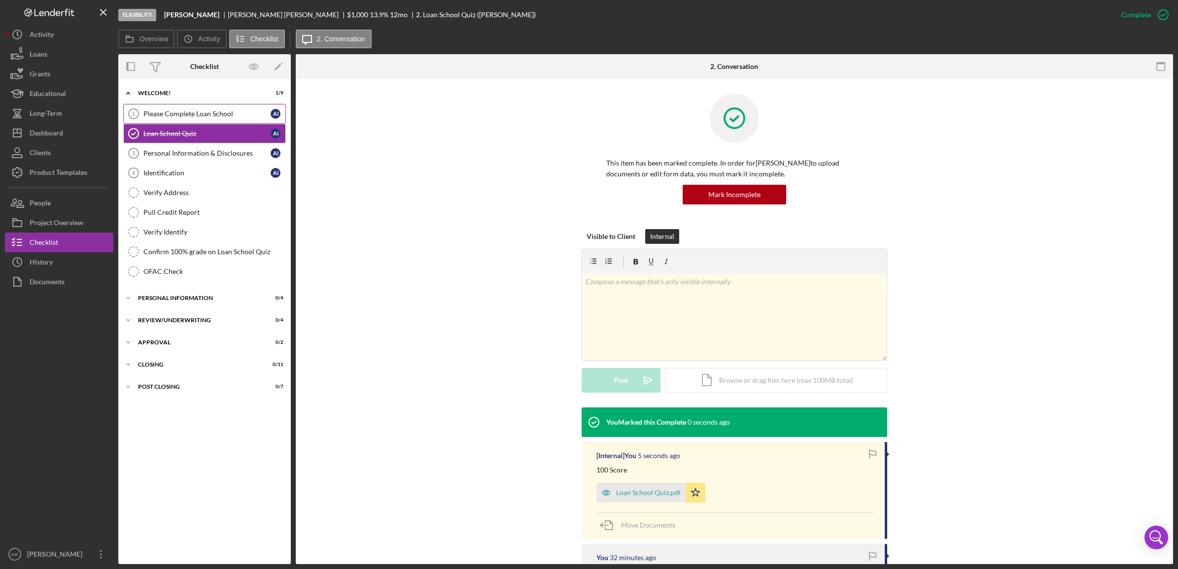
click at [223, 123] on link "Please Complete Loan School 1 Please Complete Loan School A I" at bounding box center [204, 114] width 163 height 20
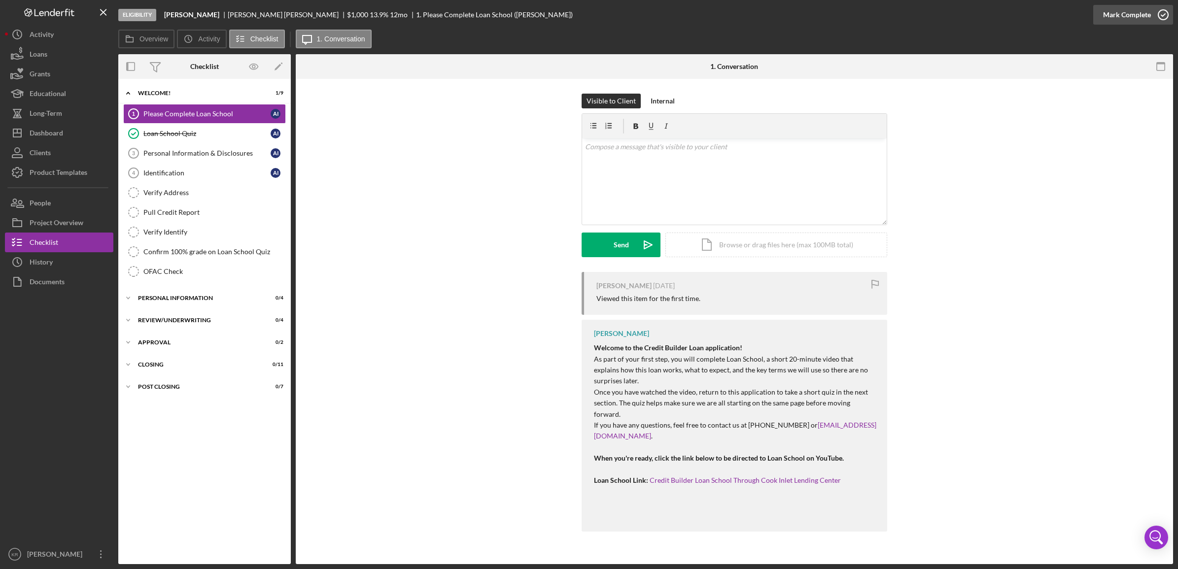
click at [1137, 16] on div "Mark Complete" at bounding box center [1127, 15] width 48 height 20
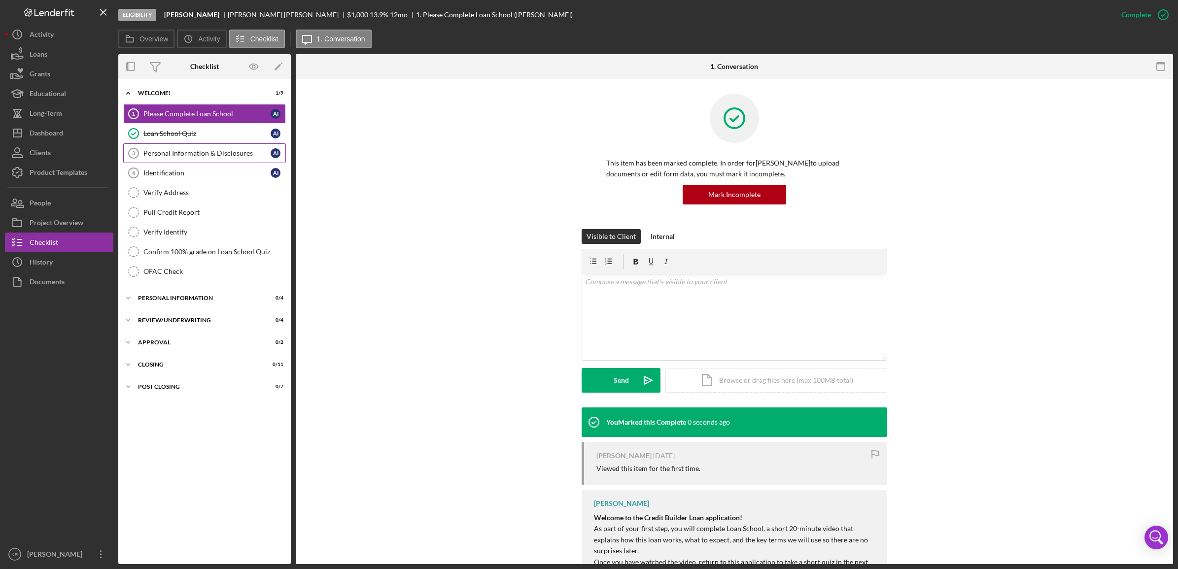
click at [210, 154] on div "Personal Information & Disclosures" at bounding box center [206, 153] width 127 height 8
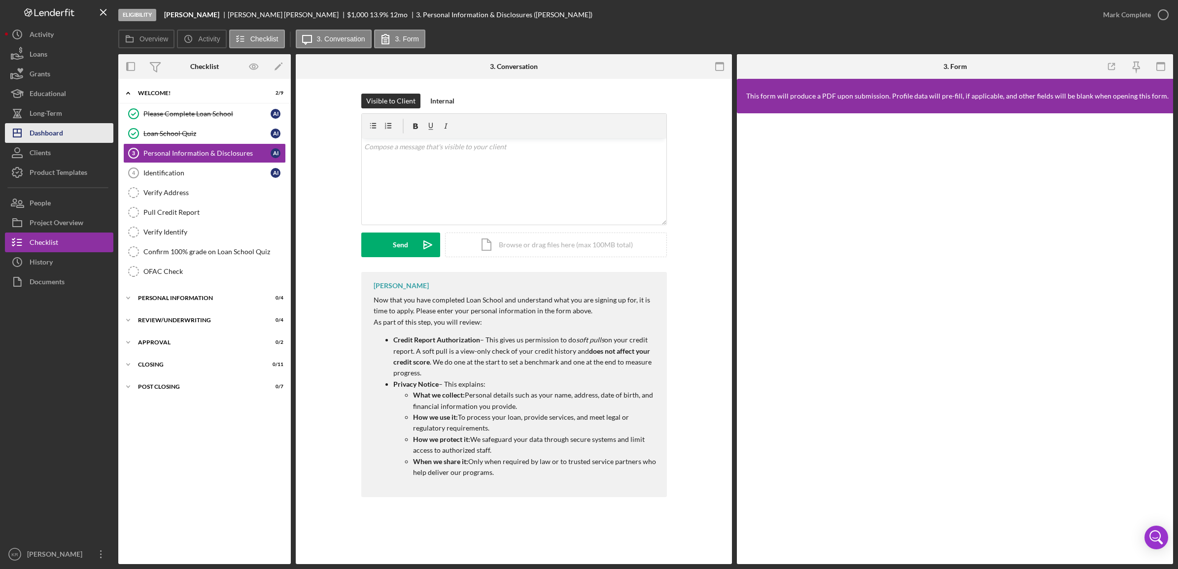
click at [42, 126] on div "Dashboard" at bounding box center [47, 134] width 34 height 22
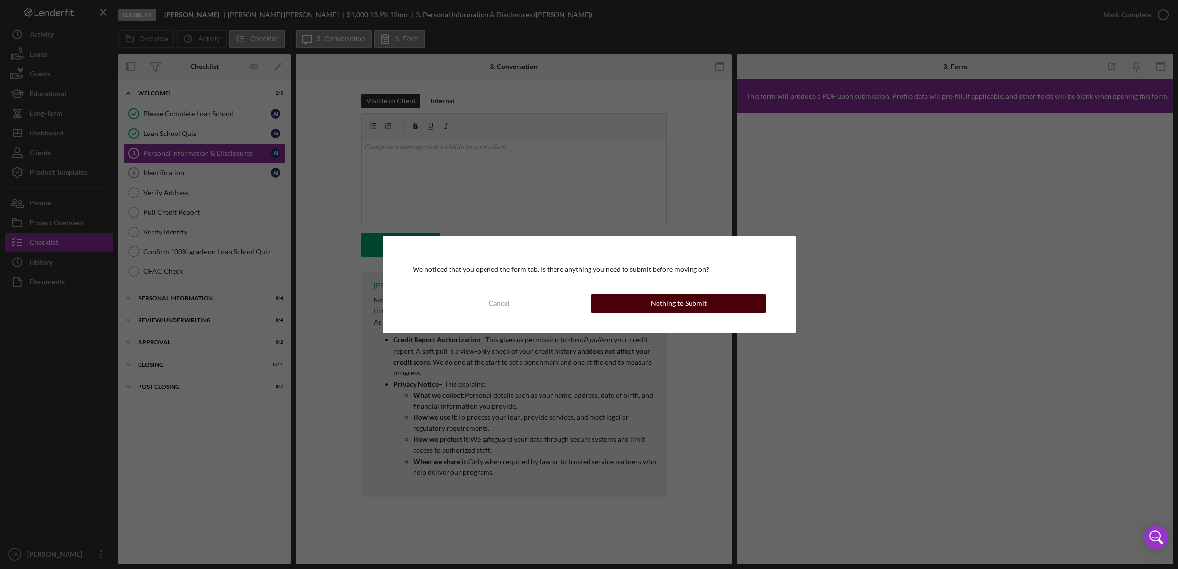
click at [711, 304] on button "Nothing to Submit" at bounding box center [678, 304] width 174 height 20
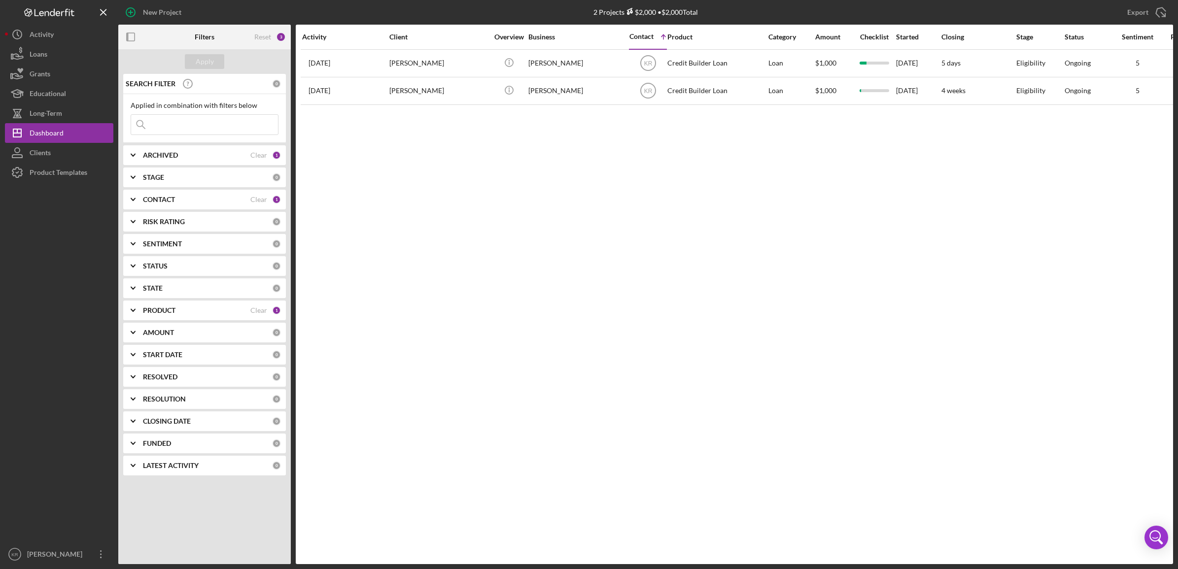
click at [212, 153] on div "ARCHIVED" at bounding box center [196, 155] width 107 height 8
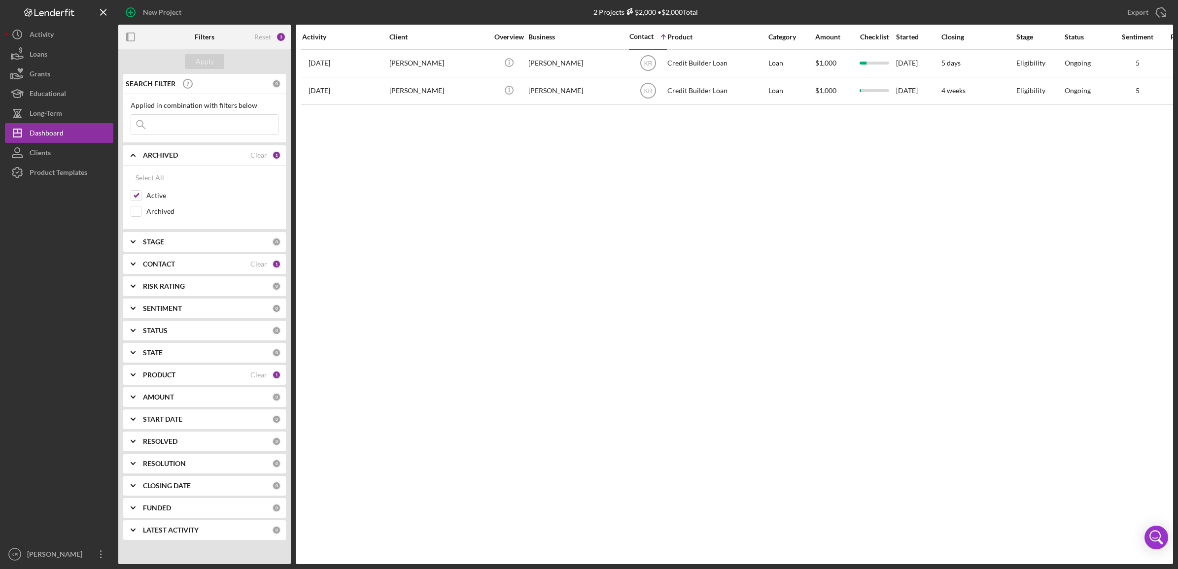
click at [181, 371] on div "PRODUCT Clear 1" at bounding box center [212, 375] width 138 height 20
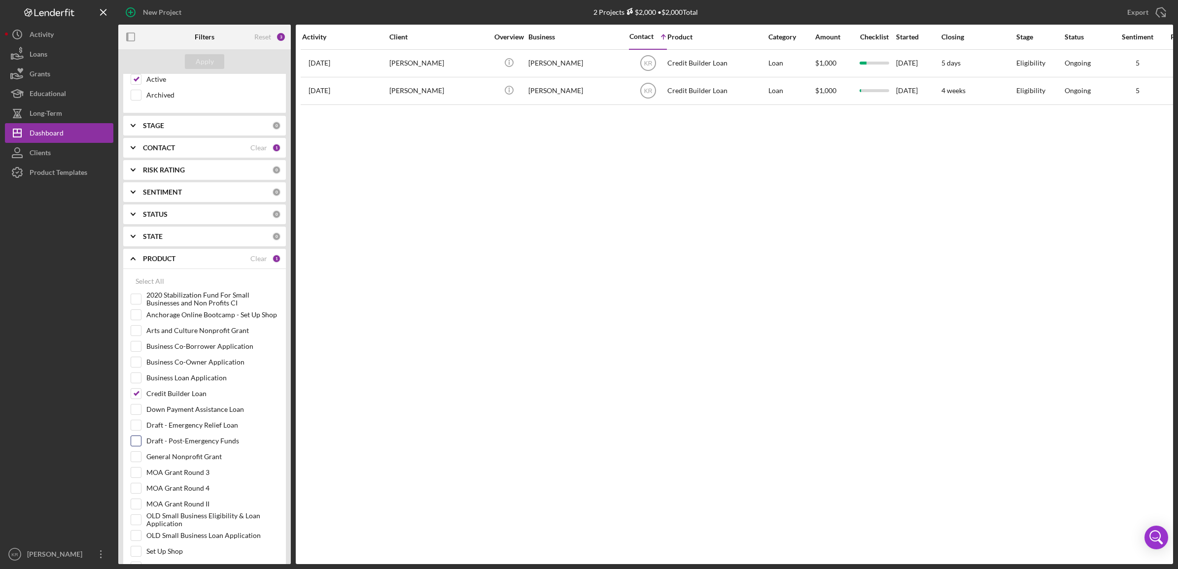
scroll to position [246, 0]
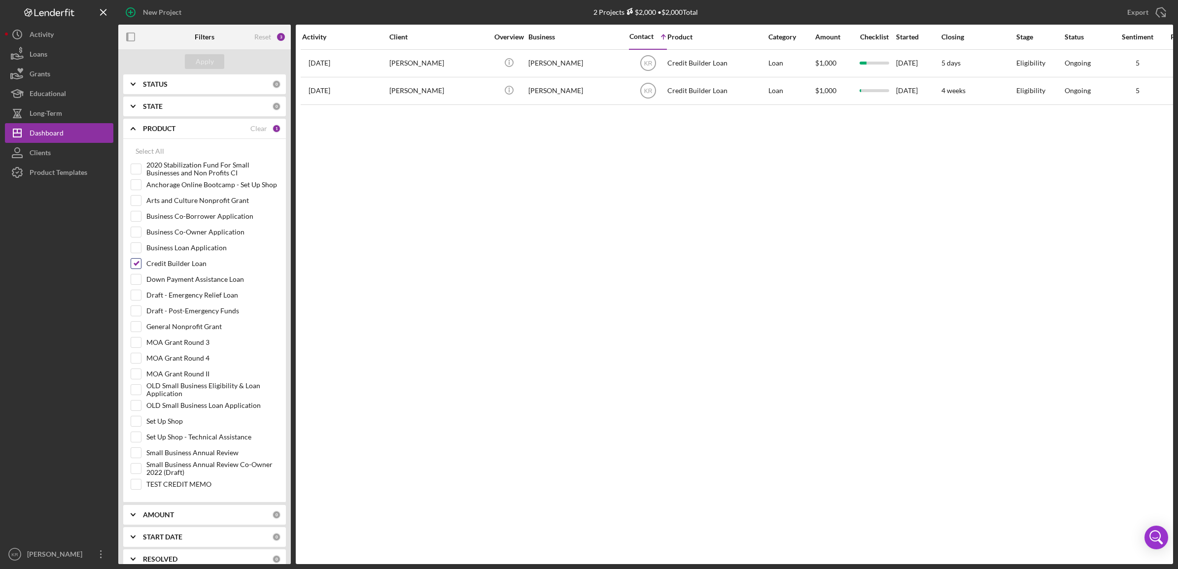
click at [166, 273] on div "Credit Builder Loan" at bounding box center [205, 266] width 148 height 16
click at [171, 269] on label "Credit Builder Loan" at bounding box center [212, 264] width 132 height 10
click at [141, 269] on input "Credit Builder Loan" at bounding box center [136, 264] width 10 height 10
checkbox input "false"
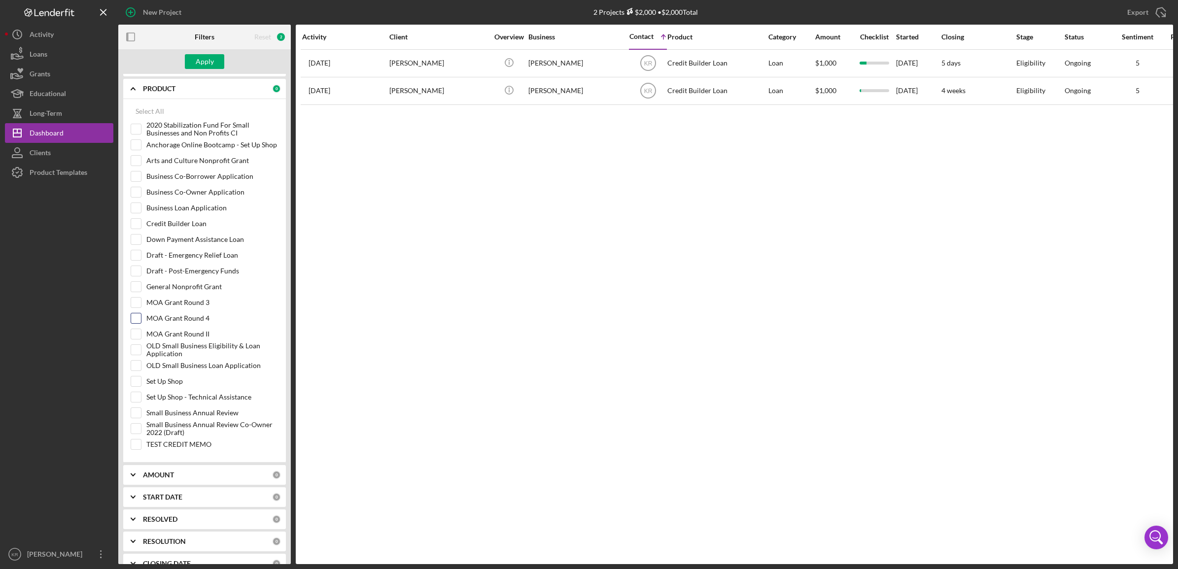
scroll to position [308, 0]
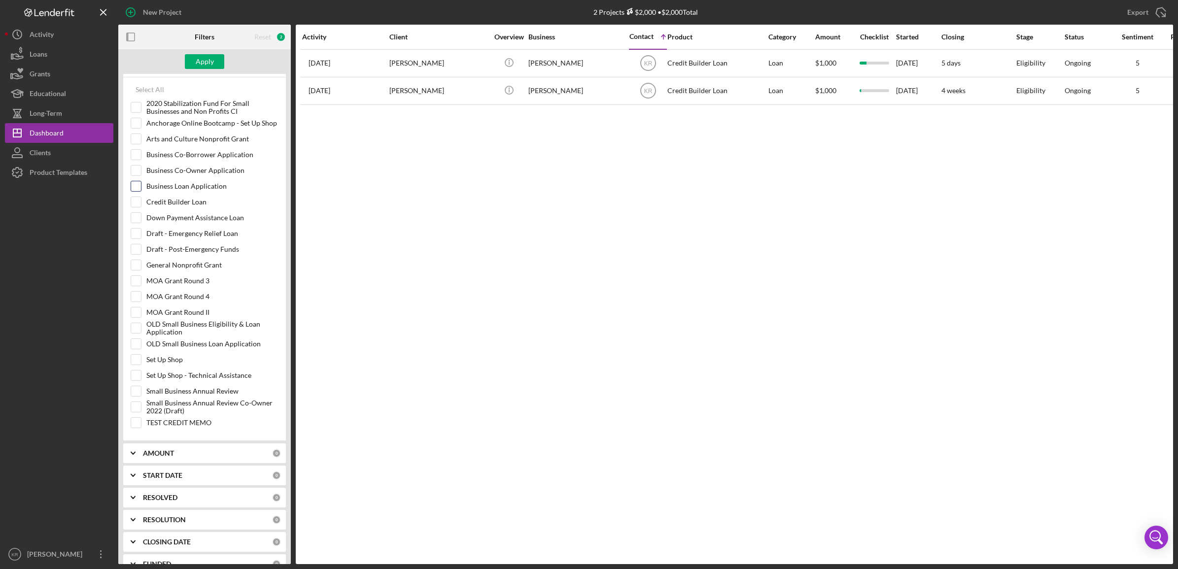
click at [198, 188] on label "Business Loan Application" at bounding box center [212, 186] width 132 height 10
click at [141, 188] on input "Business Loan Application" at bounding box center [136, 186] width 10 height 10
checkbox input "true"
click at [198, 58] on div "Apply" at bounding box center [205, 61] width 18 height 15
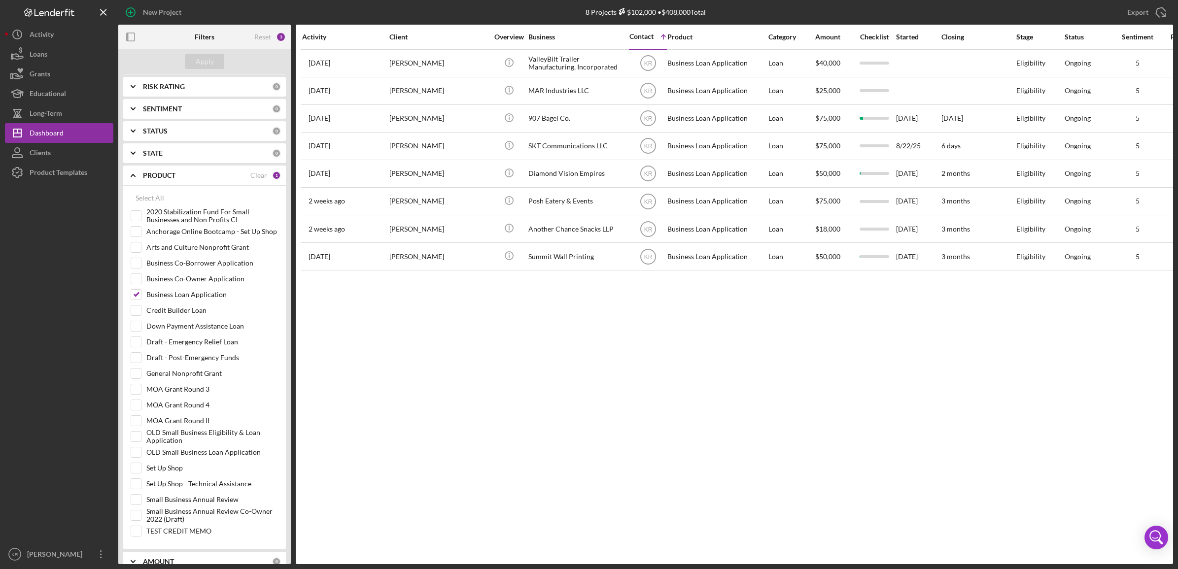
scroll to position [0, 0]
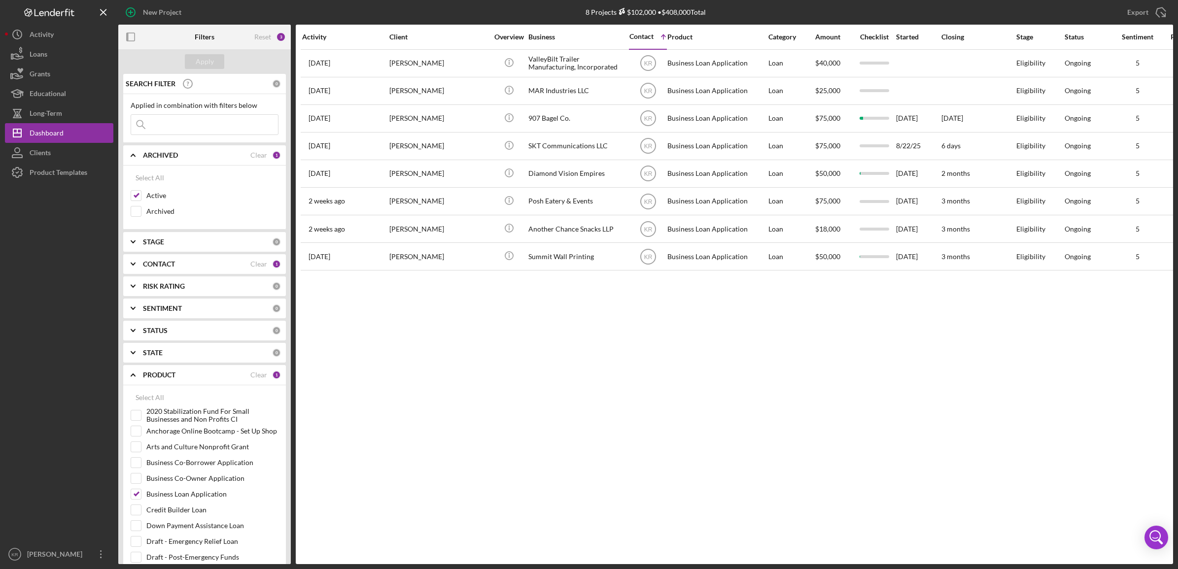
click at [196, 265] on div "CONTACT" at bounding box center [196, 264] width 107 height 8
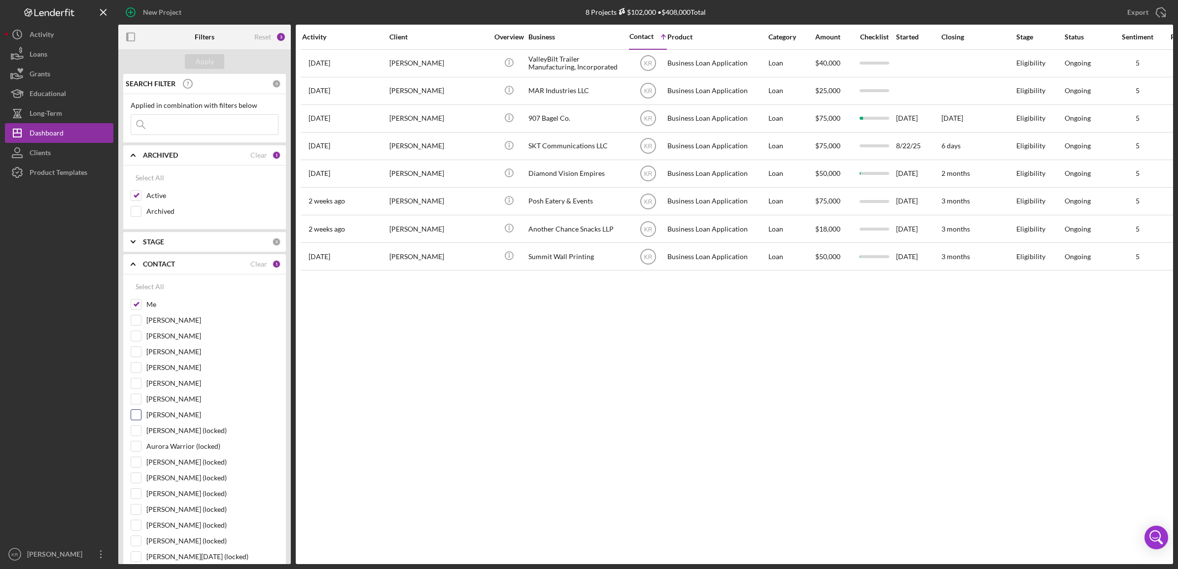
click at [178, 420] on label "[PERSON_NAME]" at bounding box center [212, 415] width 132 height 10
click at [141, 420] on input "[PERSON_NAME]" at bounding box center [136, 415] width 10 height 10
checkbox input "true"
click at [199, 59] on div "Apply" at bounding box center [205, 61] width 18 height 15
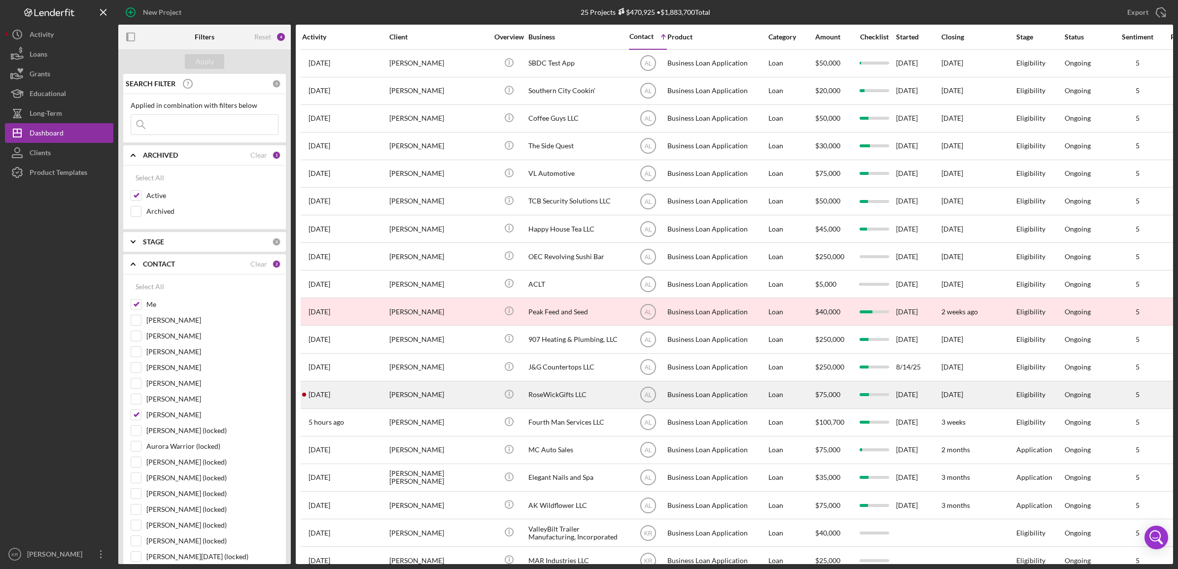
click at [429, 398] on div "[PERSON_NAME]" at bounding box center [438, 395] width 99 height 26
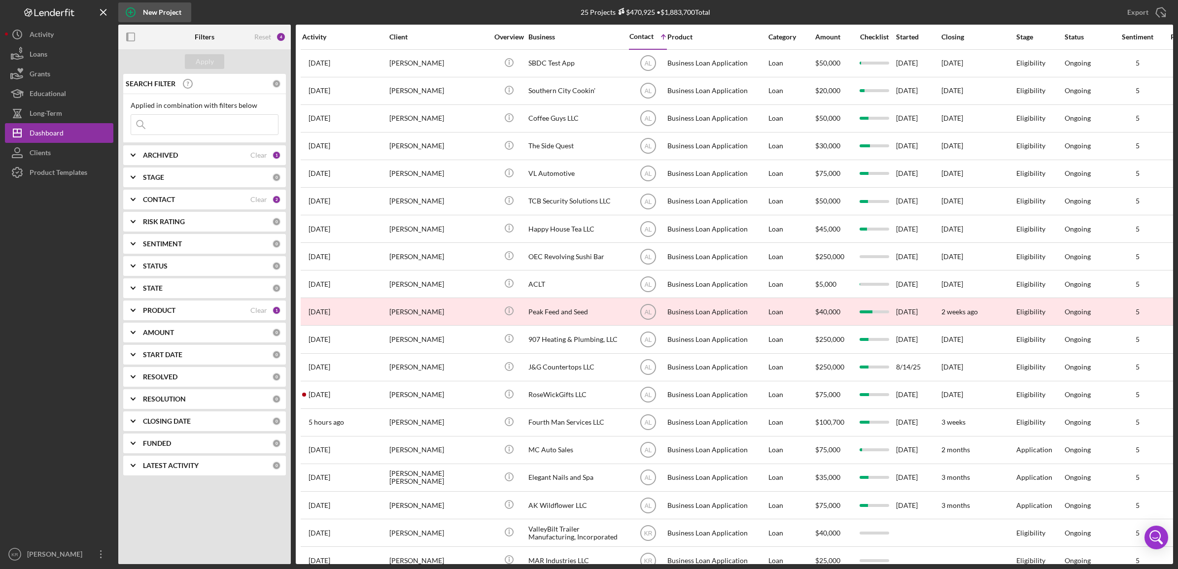
click at [160, 13] on div "New Project" at bounding box center [162, 12] width 38 height 20
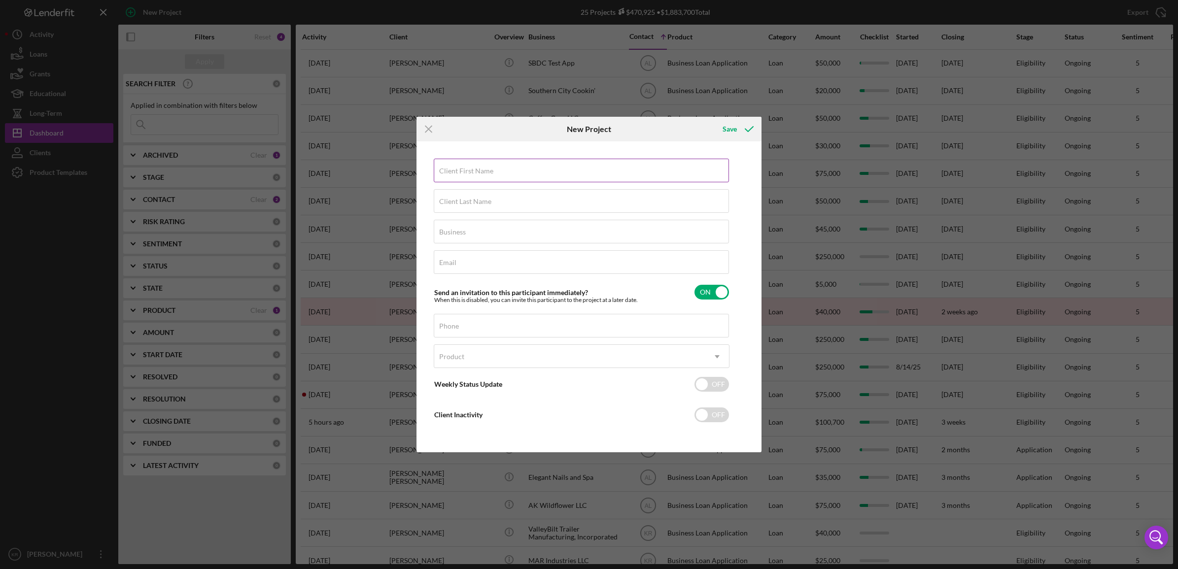
click at [557, 172] on input "Client First Name" at bounding box center [581, 171] width 295 height 24
type input "[PERSON_NAME]"
type input "Brown"
type input "Midnight Sky Adventures LLC"
type input "R"
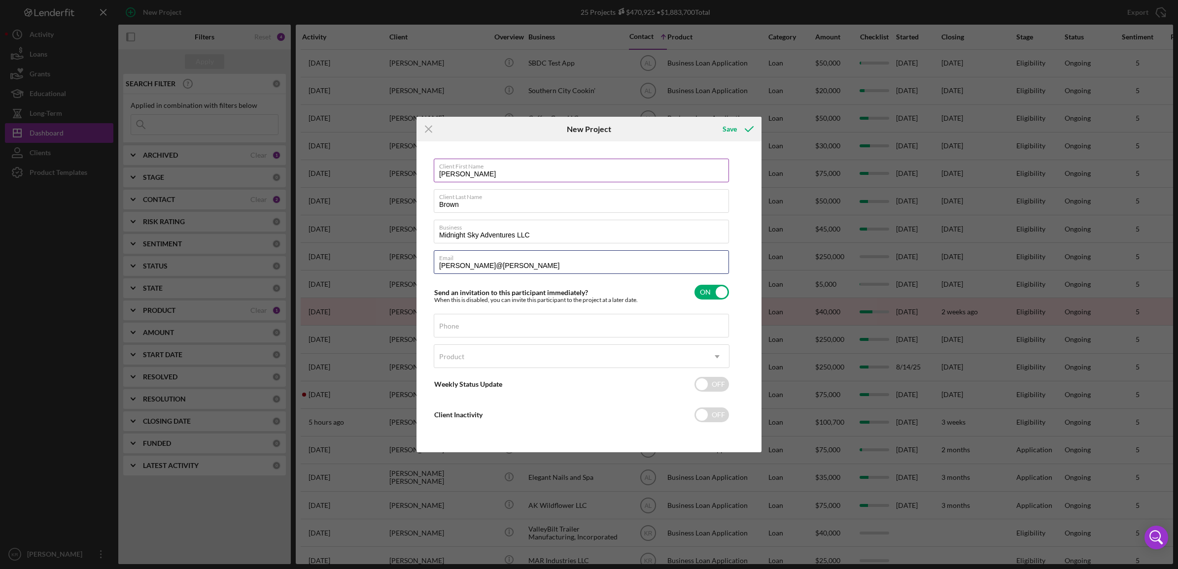
type input "[PERSON_NAME]@[PERSON_NAME]"
drag, startPoint x: 578, startPoint y: 171, endPoint x: 594, endPoint y: 171, distance: 16.3
click at [594, 171] on input "[PERSON_NAME]" at bounding box center [581, 171] width 295 height 24
type input "[PERSON_NAME]"
type input "[PERSON_NAME][EMAIL_ADDRESS][DOMAIN_NAME]"
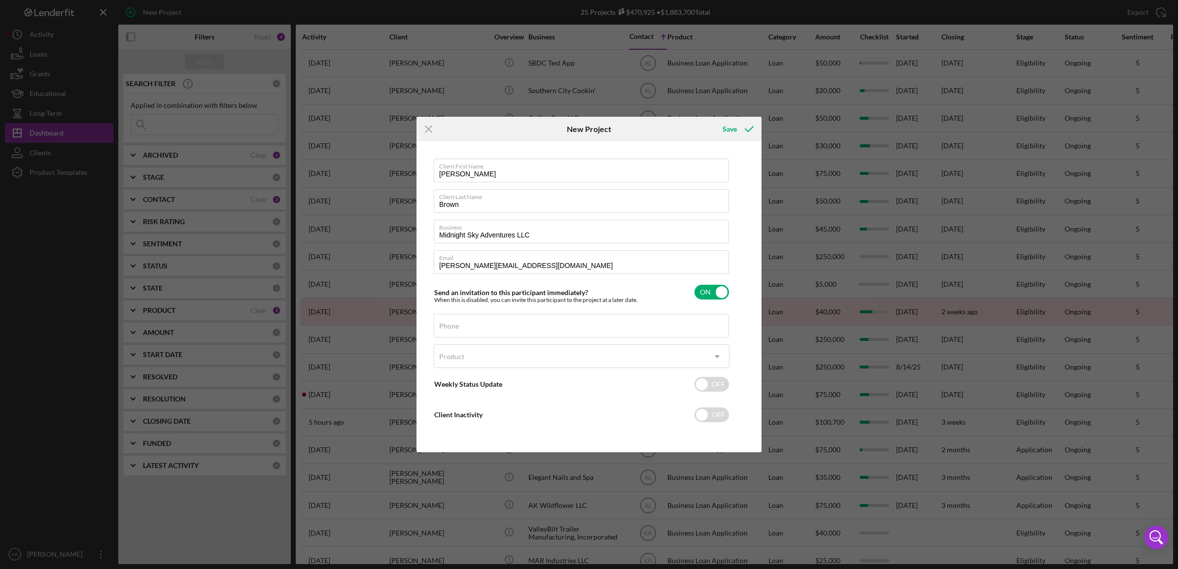
click at [509, 343] on div "Client First Name [PERSON_NAME] Client Last Name [PERSON_NAME] Business Midnigh…" at bounding box center [582, 297] width 296 height 276
click at [515, 334] on input "Phone" at bounding box center [581, 326] width 295 height 24
type input "(9##) ###-####"
type input "[PHONE_NUMBER]"
click at [565, 346] on div "Product" at bounding box center [569, 356] width 271 height 23
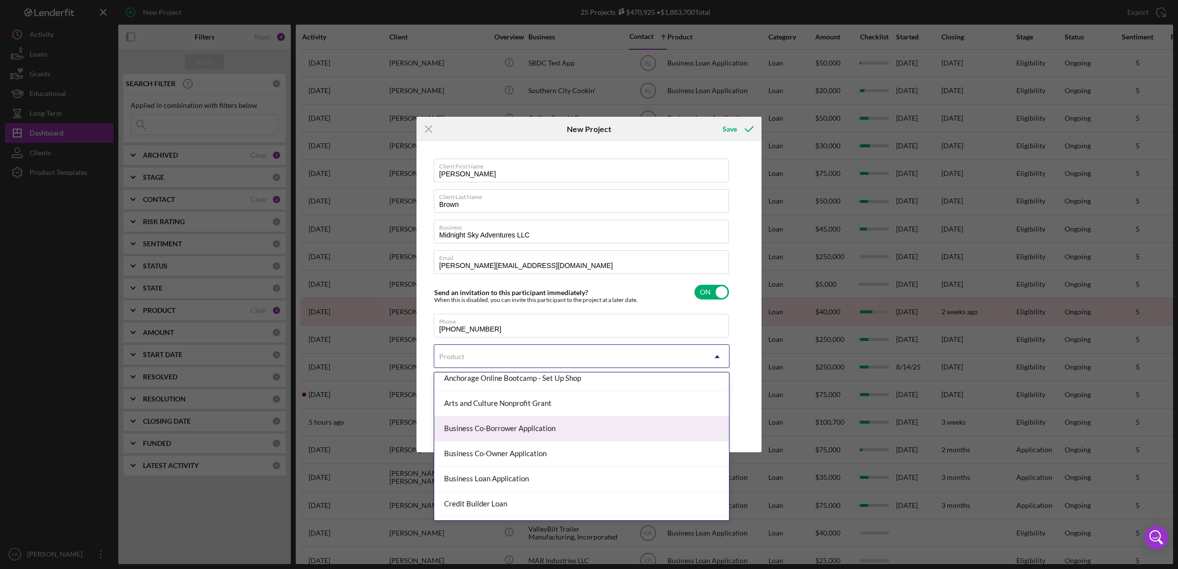
scroll to position [38, 0]
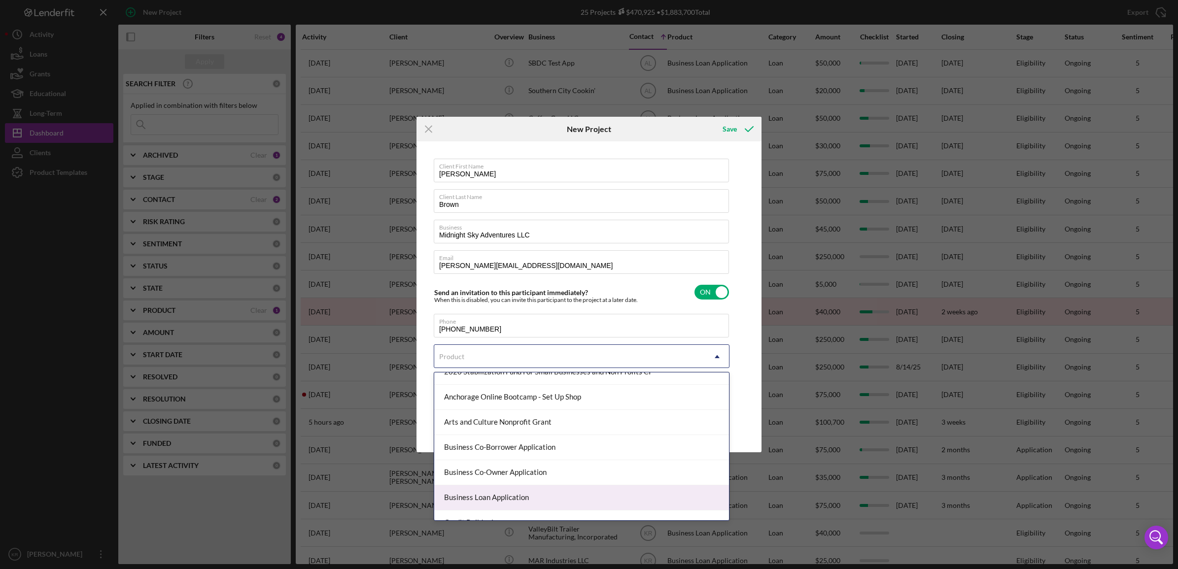
click at [551, 487] on div "Business Loan Application" at bounding box center [581, 497] width 295 height 25
checkbox input "true"
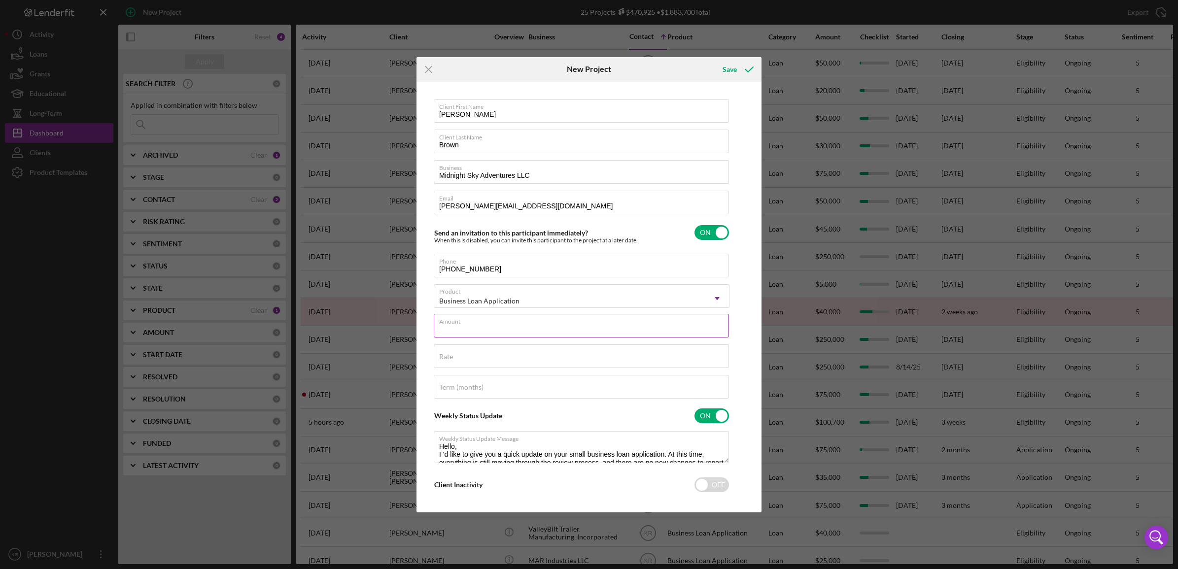
click at [555, 333] on input "Amount" at bounding box center [581, 326] width 295 height 24
type input "$100,000"
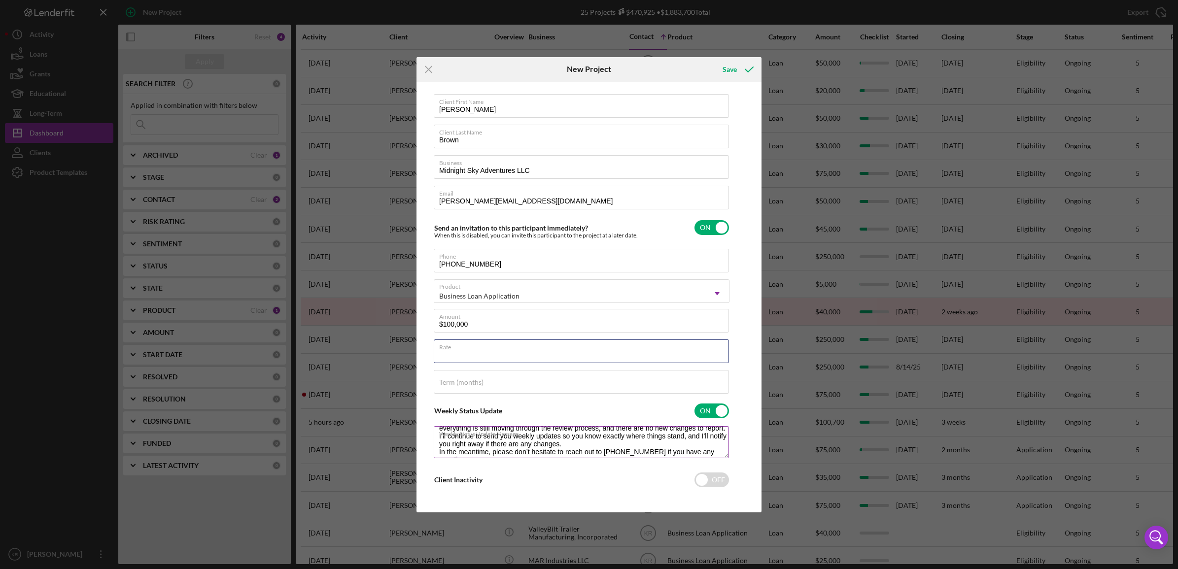
scroll to position [55, 0]
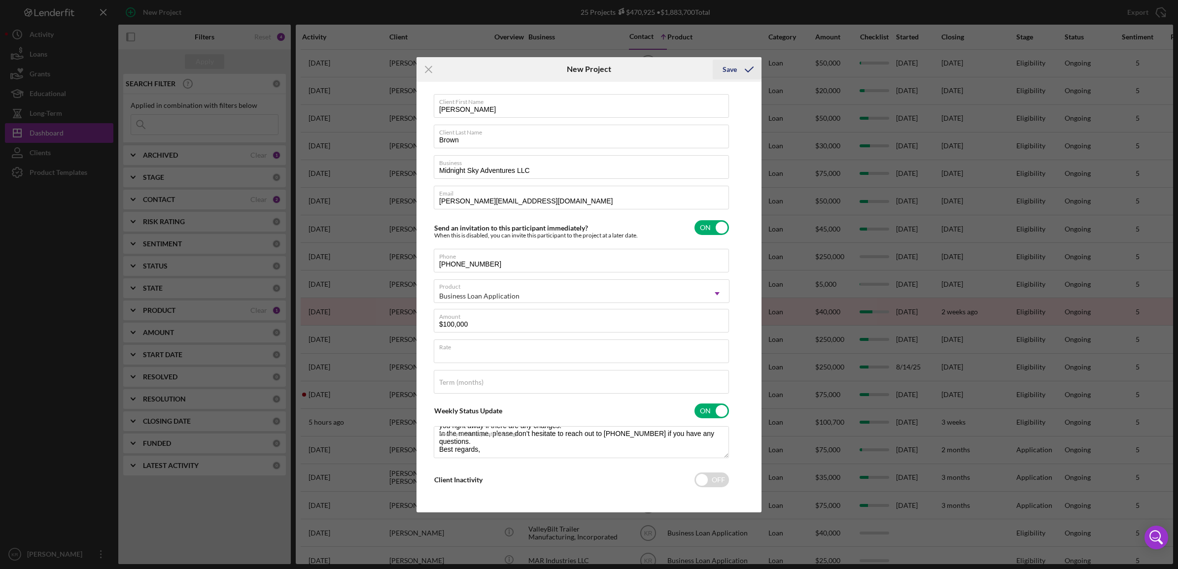
click at [733, 76] on div "Save" at bounding box center [730, 70] width 14 height 20
checkbox input "false"
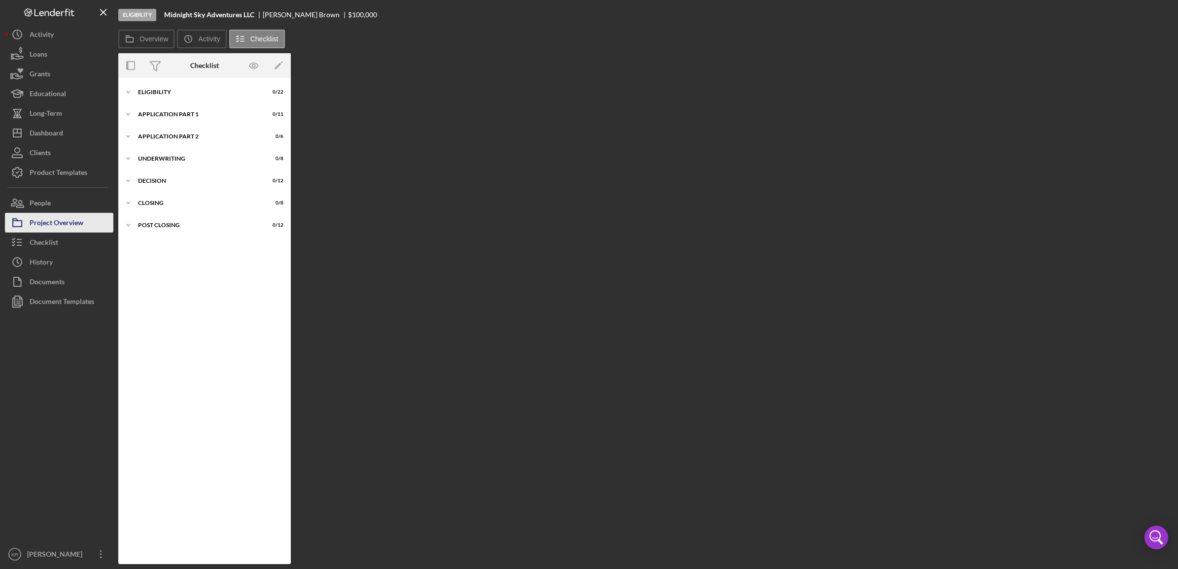
click at [31, 215] on div "Project Overview" at bounding box center [57, 224] width 54 height 22
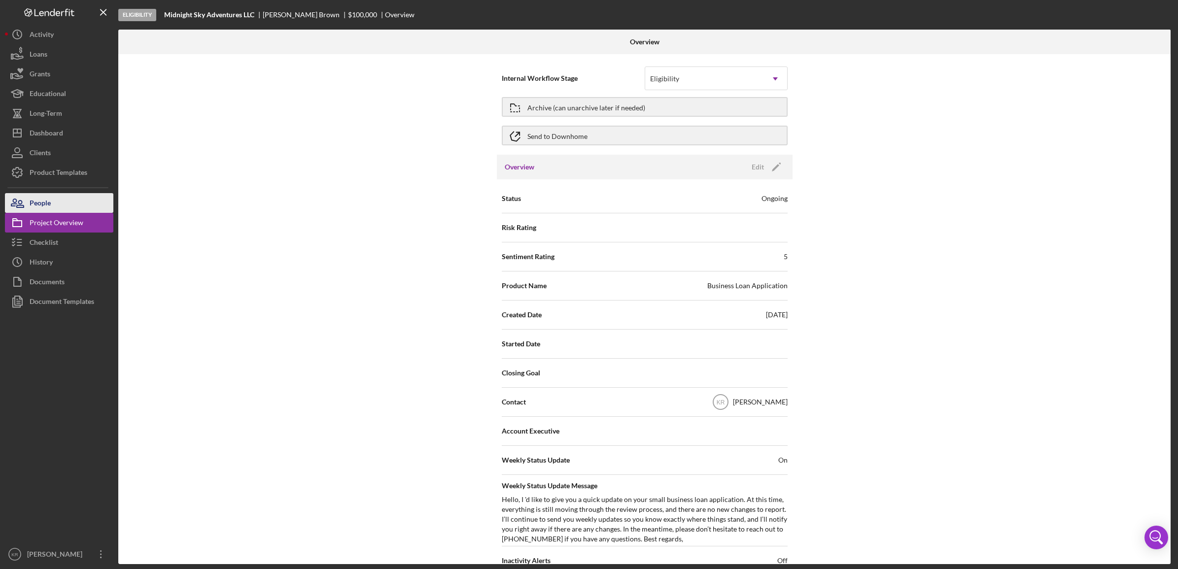
click at [86, 207] on button "People" at bounding box center [59, 203] width 108 height 20
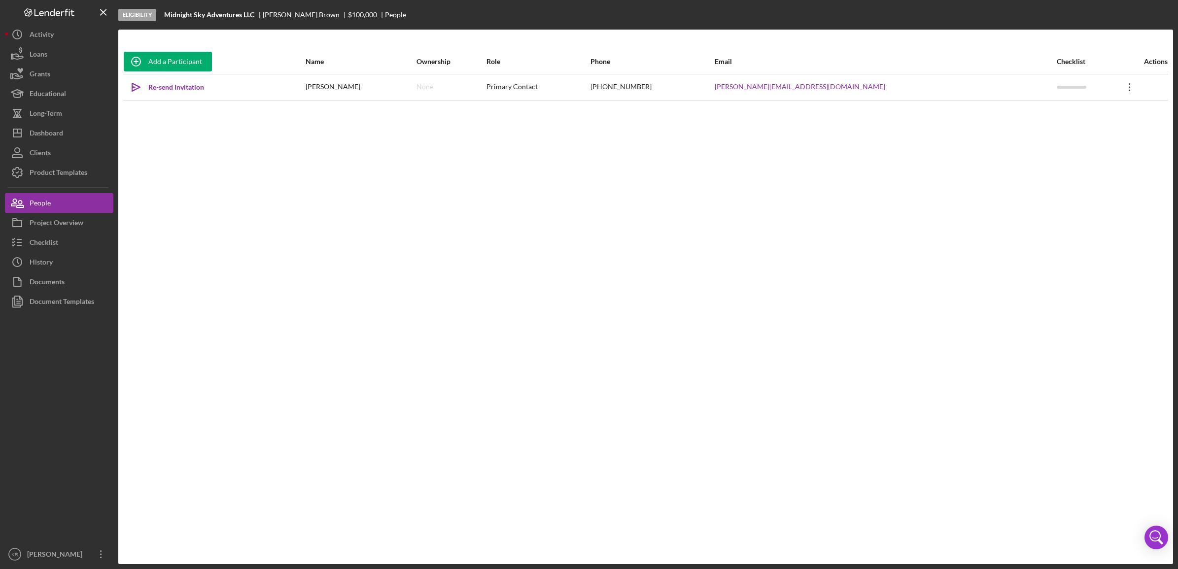
click at [1122, 89] on icon "Icon/Overflow" at bounding box center [1129, 87] width 25 height 25
click at [1095, 135] on button "Icon/Link Get Invitation Link" at bounding box center [1071, 133] width 108 height 20
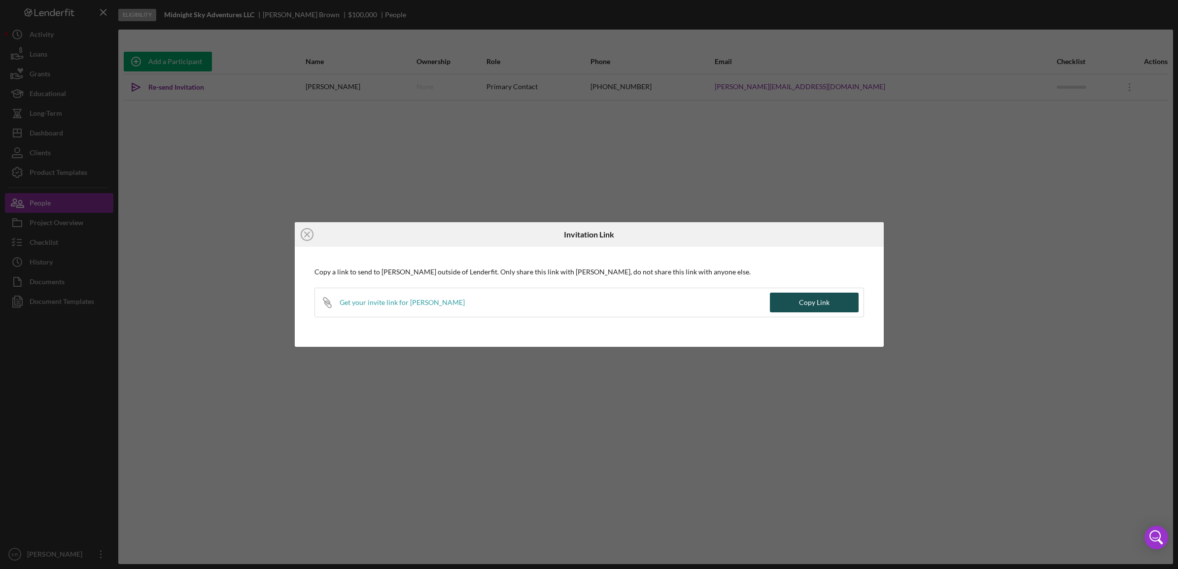
click at [804, 307] on div "Copy Link" at bounding box center [814, 303] width 31 height 20
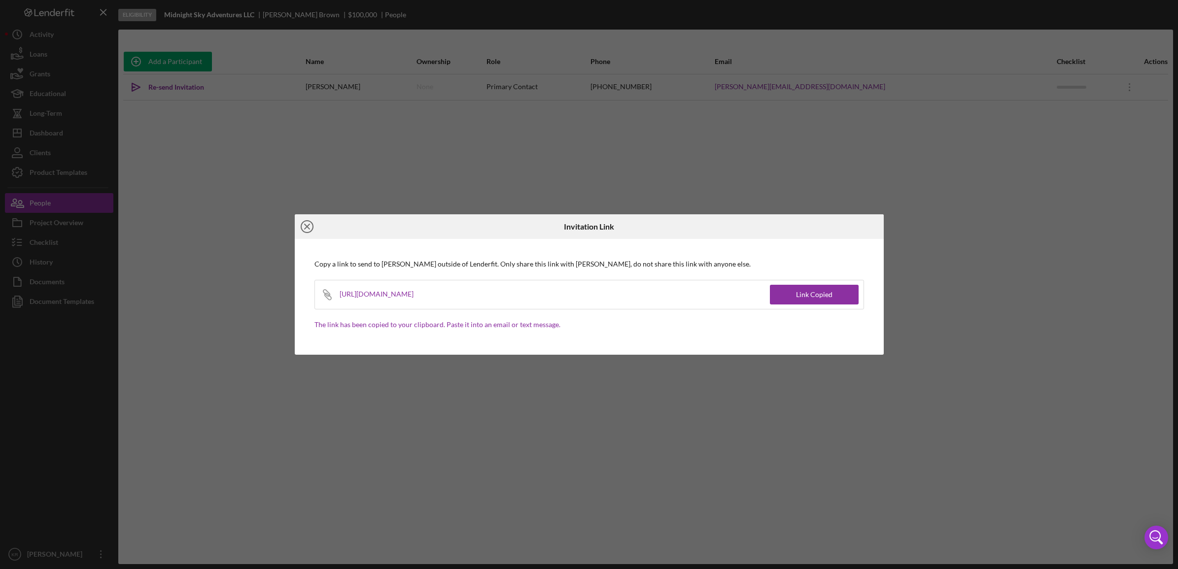
click at [311, 226] on icon "Icon/Close" at bounding box center [307, 226] width 25 height 25
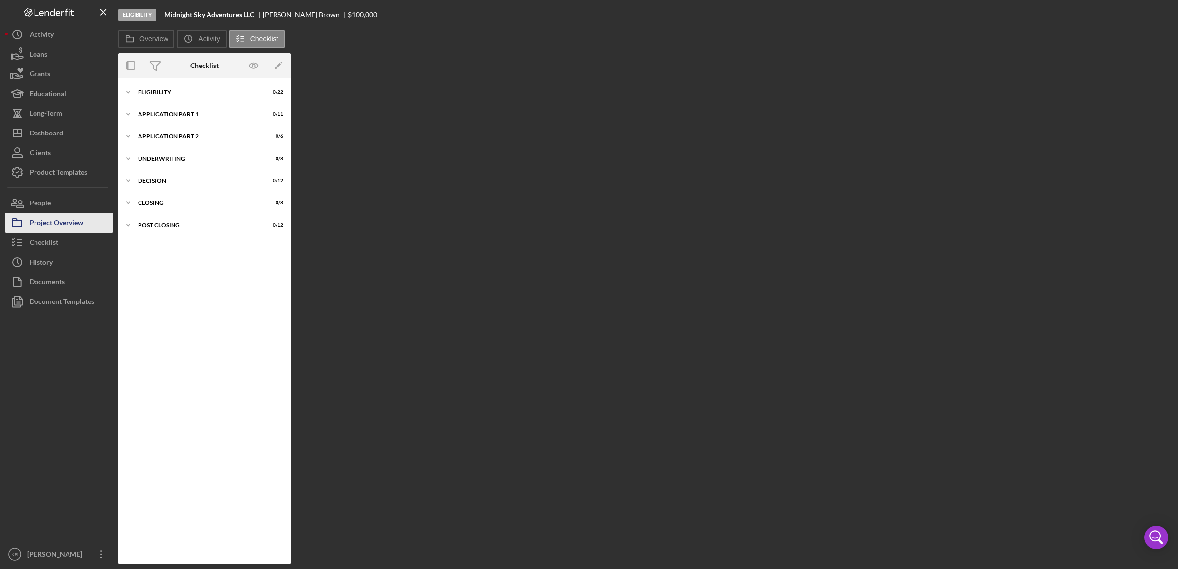
click at [89, 217] on button "Project Overview" at bounding box center [59, 223] width 108 height 20
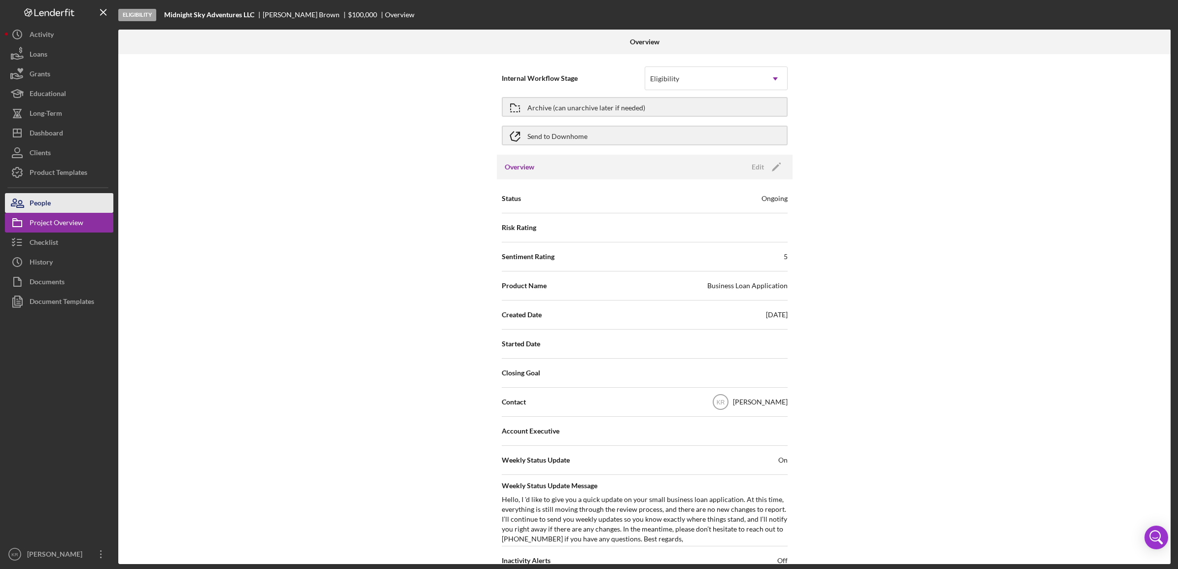
click at [88, 206] on button "People" at bounding box center [59, 203] width 108 height 20
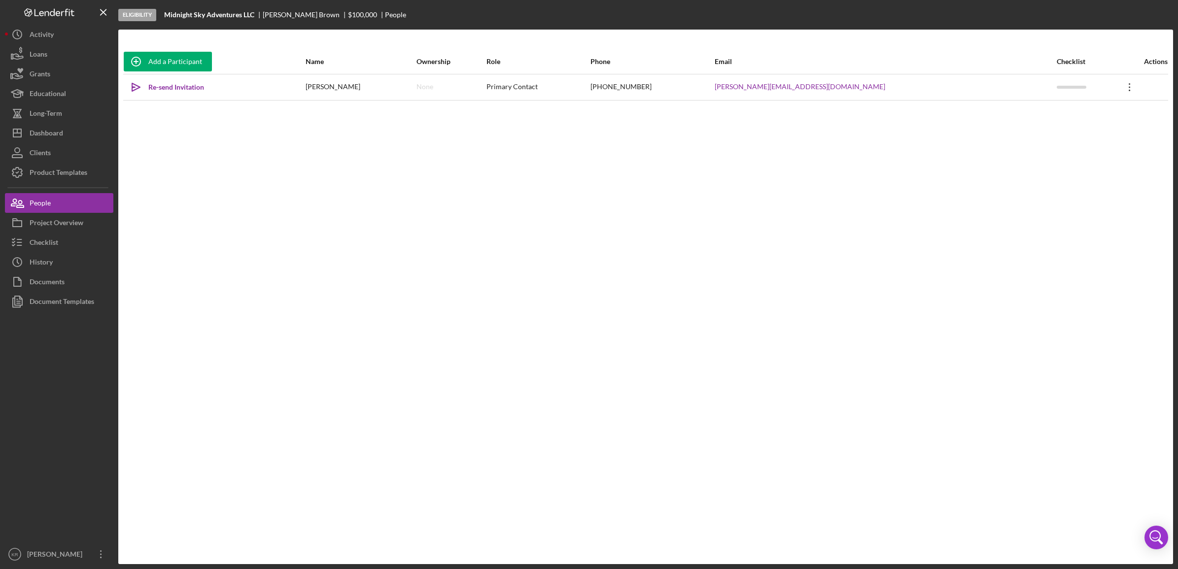
click at [1117, 87] on icon "Icon/Overflow" at bounding box center [1129, 87] width 25 height 25
click at [1089, 134] on button "Icon/Link Get Invitation Link" at bounding box center [1071, 133] width 108 height 20
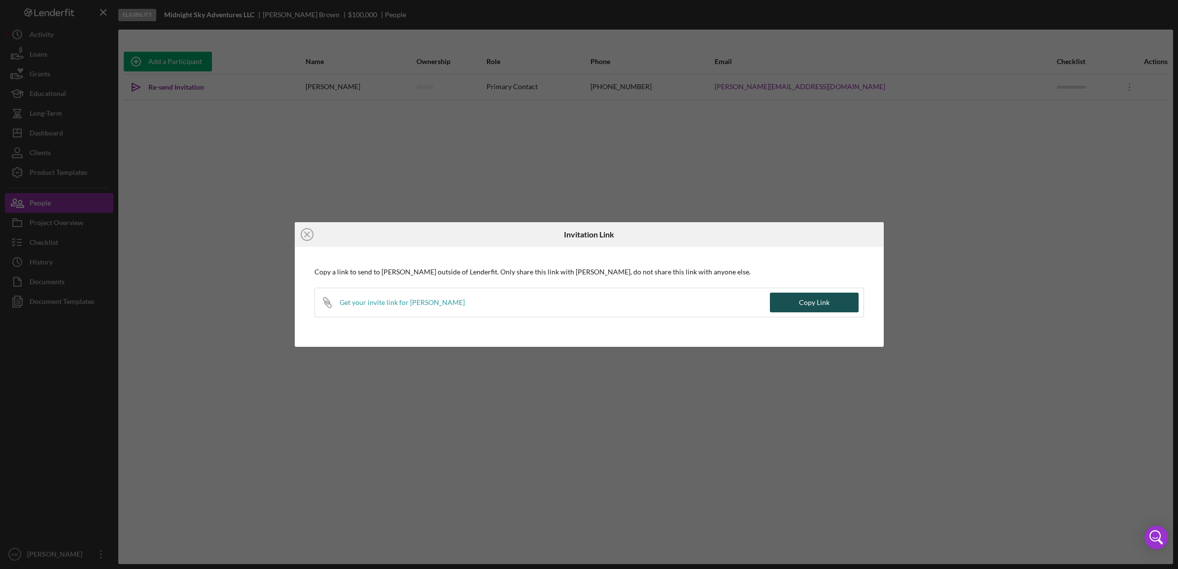
click at [818, 309] on div "Copy Link" at bounding box center [814, 303] width 31 height 20
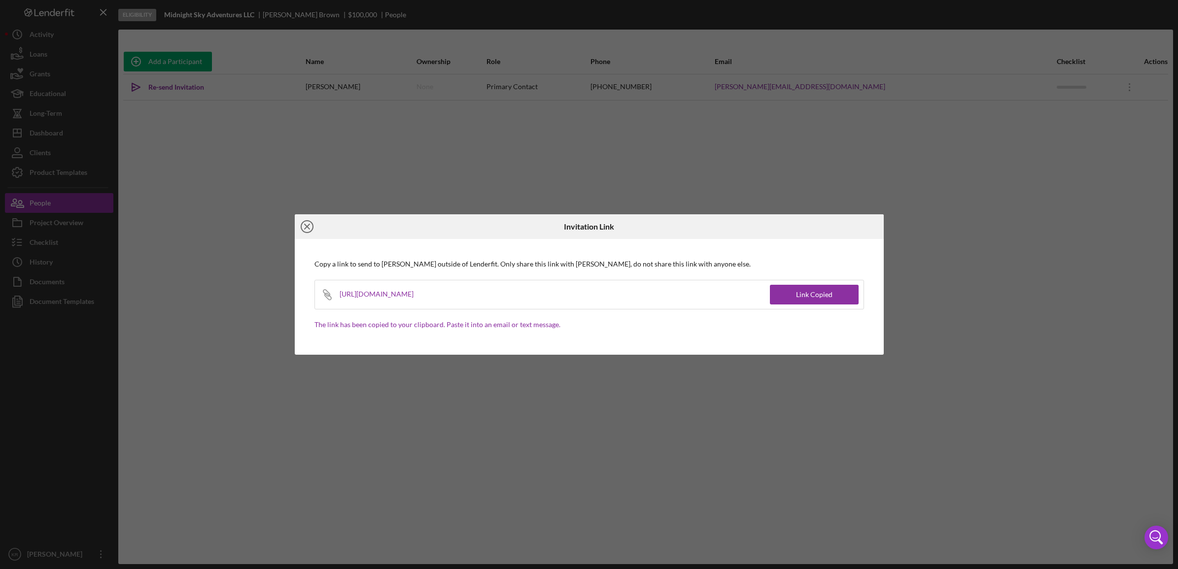
click at [302, 223] on circle at bounding box center [307, 227] width 12 height 12
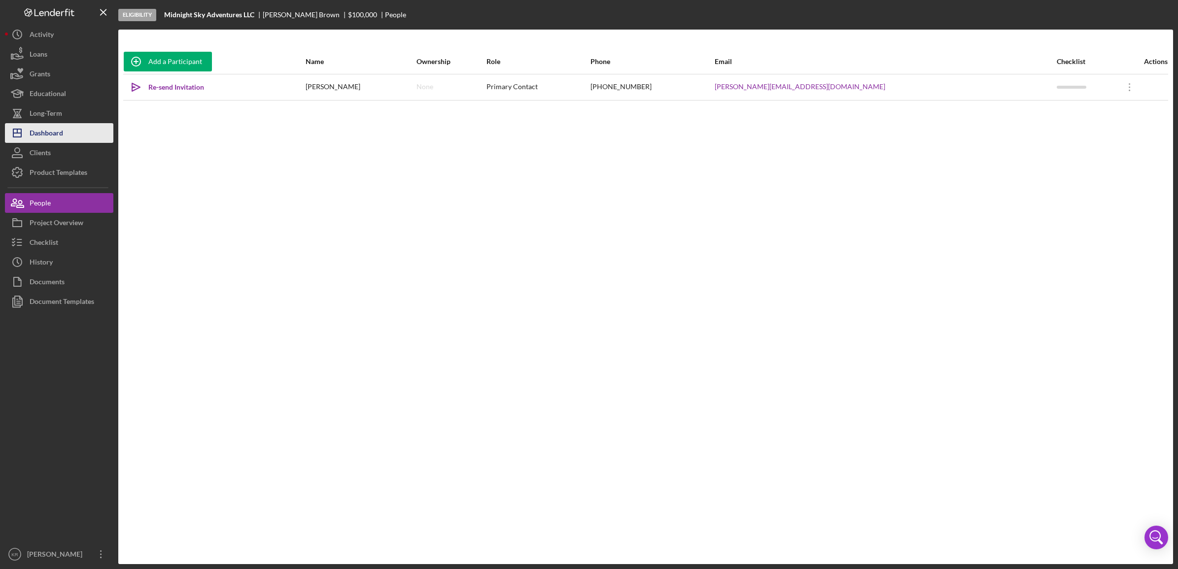
click at [65, 129] on button "Icon/Dashboard Dashboard" at bounding box center [59, 133] width 108 height 20
